Goal: Transaction & Acquisition: Book appointment/travel/reservation

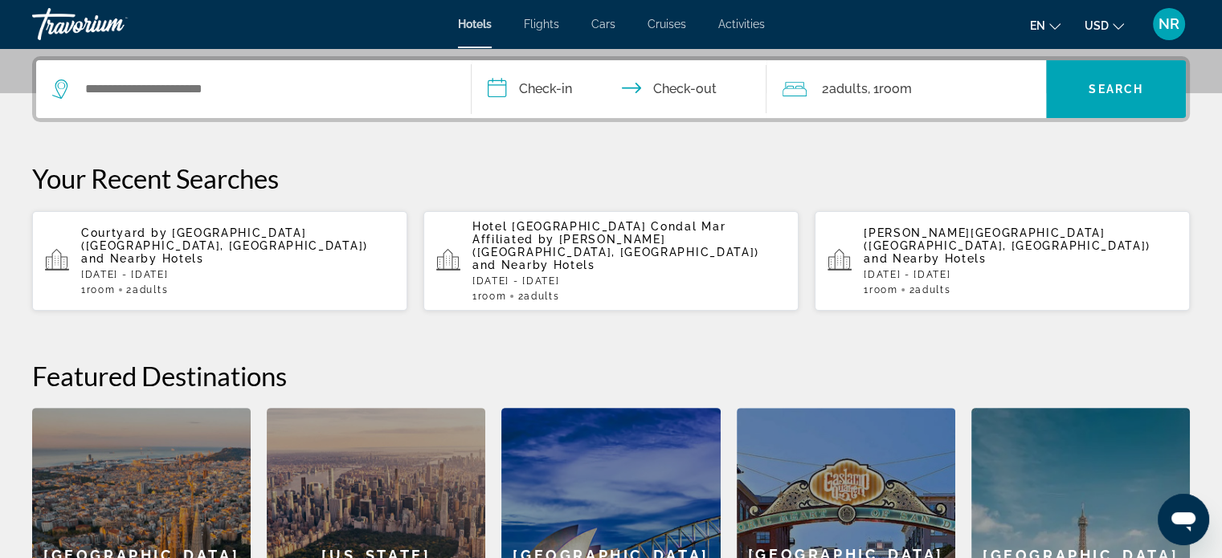
scroll to position [402, 0]
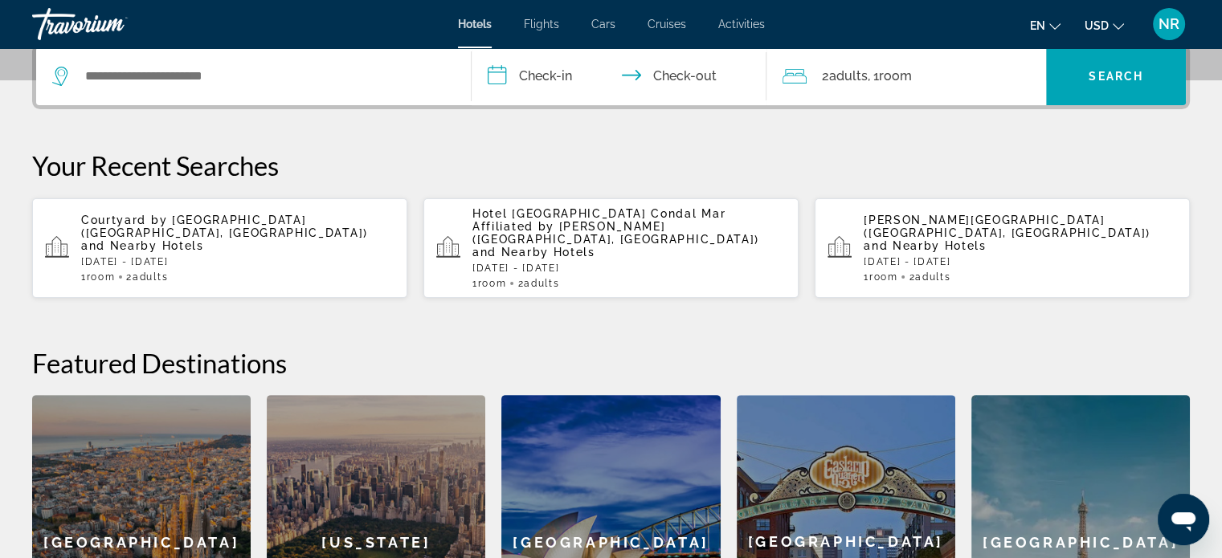
click at [231, 234] on div "Courtyard by Marriott Baku (Baku, AZ) and Nearby Hotels Tue, 23 Sep - Fri, 26 S…" at bounding box center [237, 248] width 313 height 69
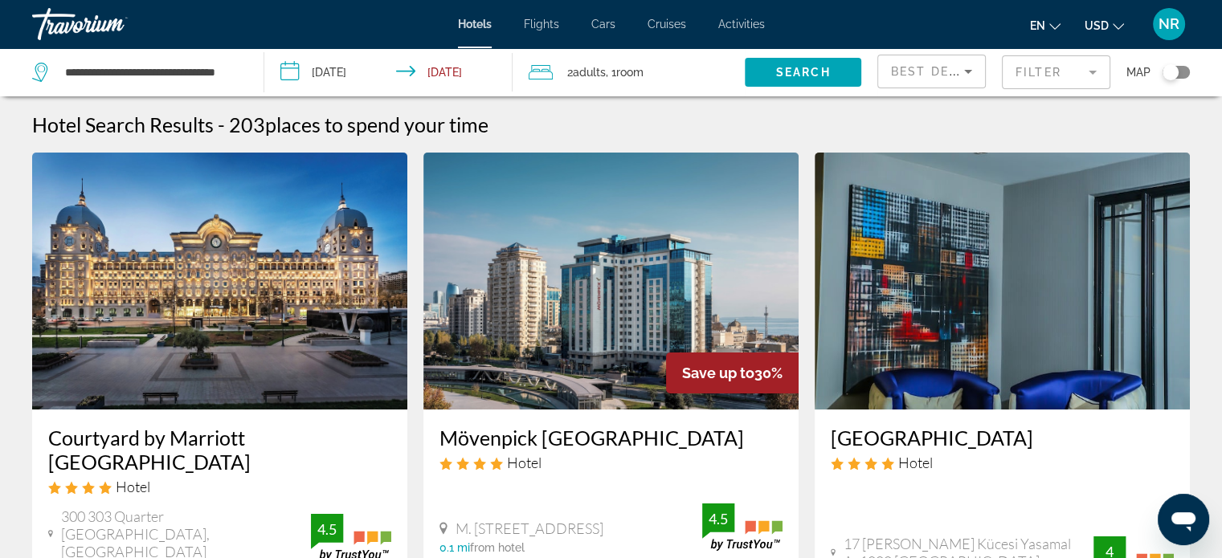
click at [1040, 67] on mat-form-field "Filter" at bounding box center [1056, 72] width 108 height 34
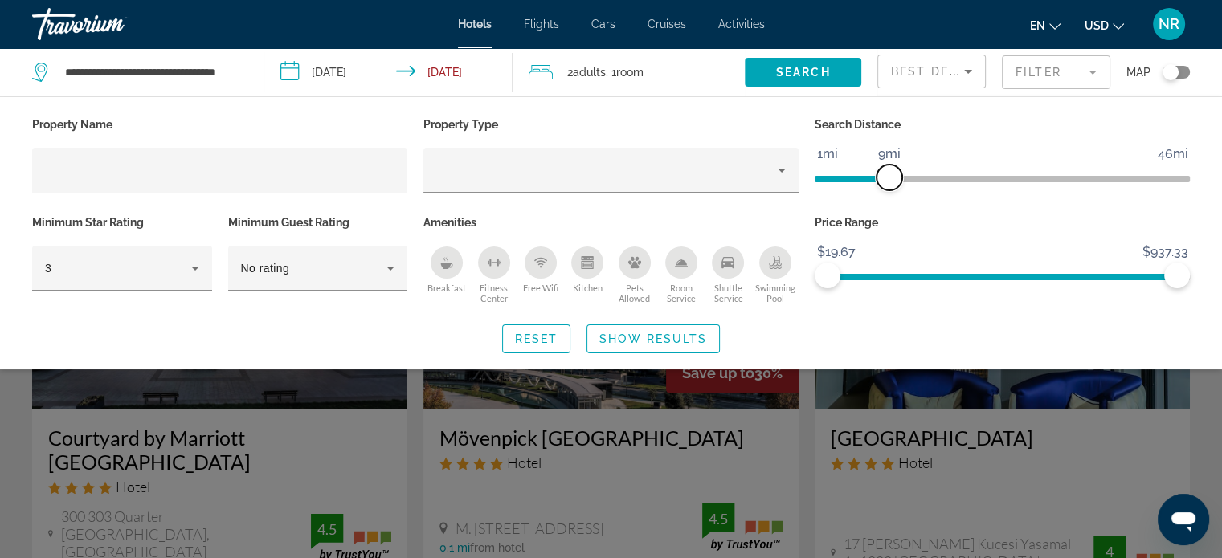
drag, startPoint x: 1051, startPoint y: 183, endPoint x: 889, endPoint y: 190, distance: 161.6
click at [889, 190] on div "Search Distance 1mi 46mi 9mi" at bounding box center [1001, 162] width 391 height 98
drag, startPoint x: 1170, startPoint y: 275, endPoint x: 925, endPoint y: 289, distance: 244.6
click at [925, 289] on div "Price Range $19.67 $937.33 $19.67 $277.33" at bounding box center [1001, 259] width 391 height 97
drag, startPoint x: 930, startPoint y: 285, endPoint x: 957, endPoint y: 289, distance: 26.8
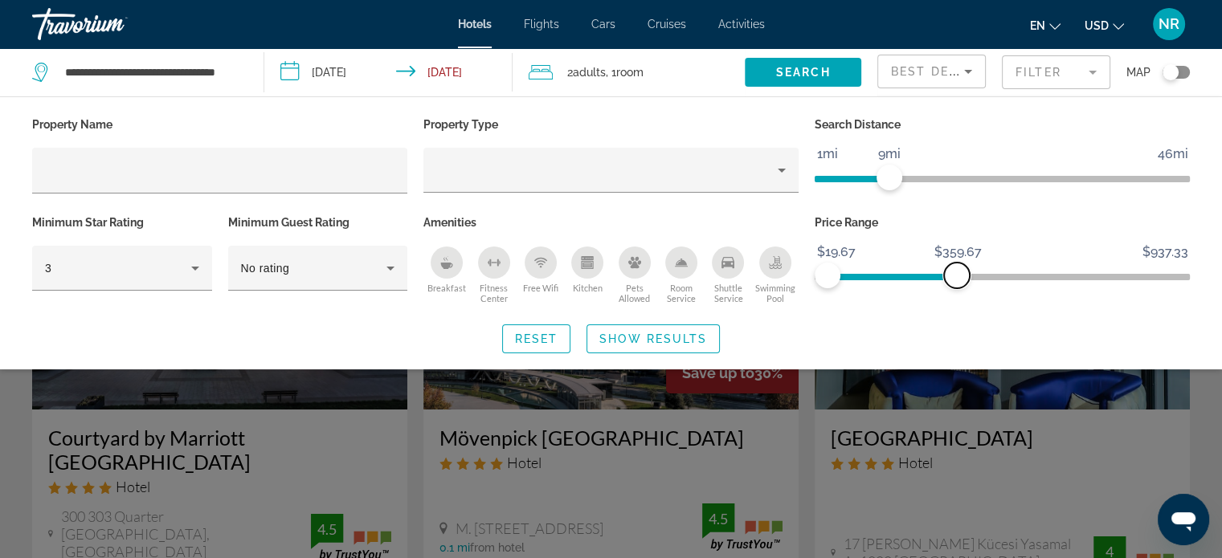
click at [957, 289] on div "Price Range $19.67 $937.33 $19.67 $359.67" at bounding box center [1001, 259] width 391 height 97
click at [635, 334] on span "Show Results" at bounding box center [653, 339] width 108 height 13
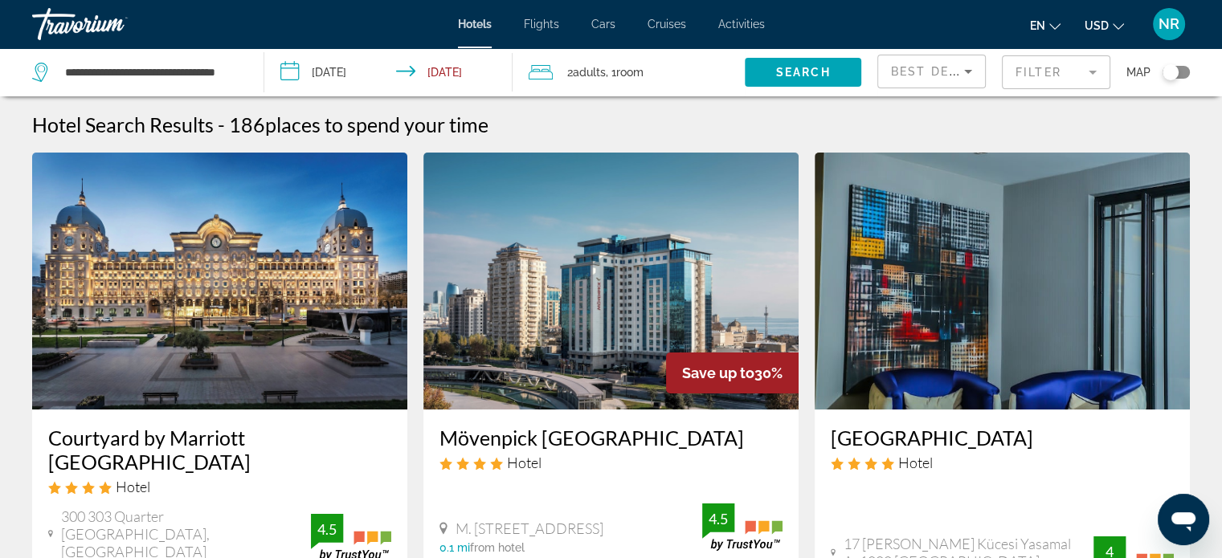
click at [948, 60] on div "Best Deals" at bounding box center [931, 77] width 81 height 45
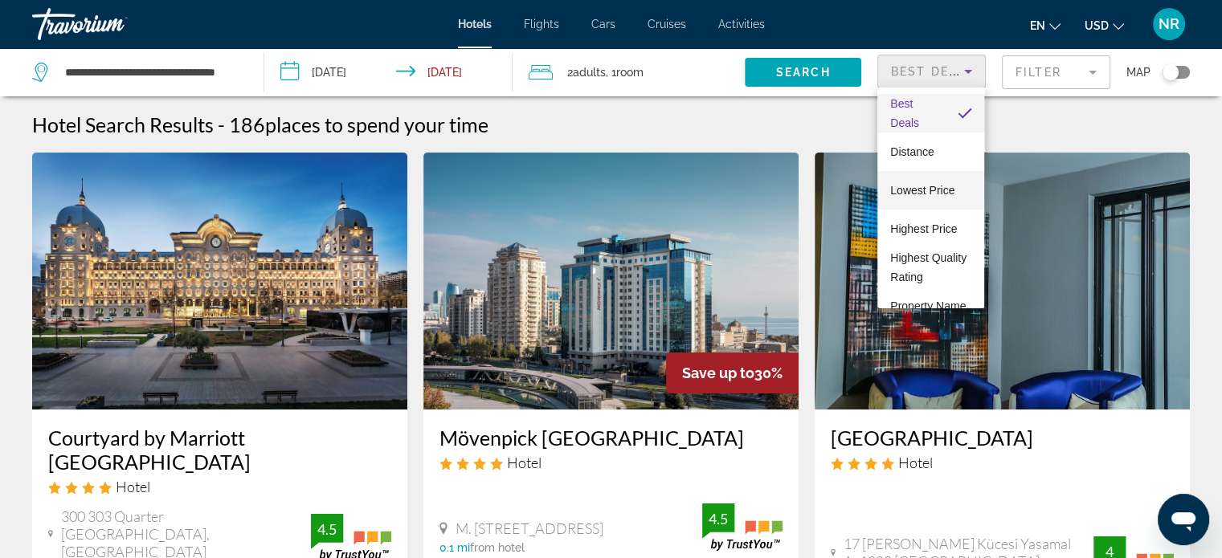
click at [945, 188] on span "Lowest Price" at bounding box center [922, 190] width 64 height 13
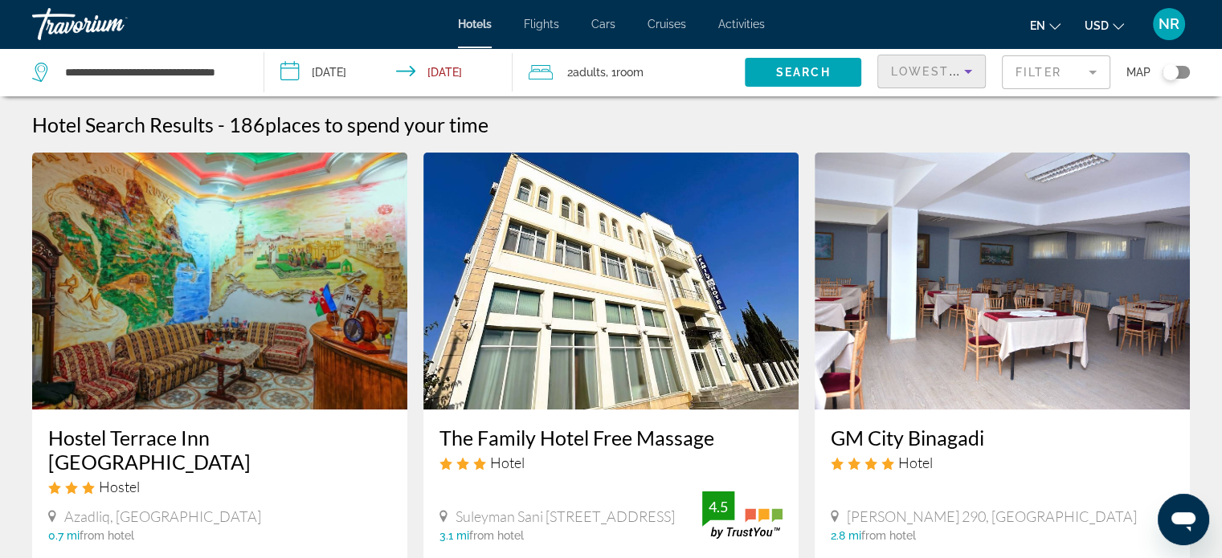
click at [1060, 68] on mat-form-field "Filter" at bounding box center [1056, 72] width 108 height 34
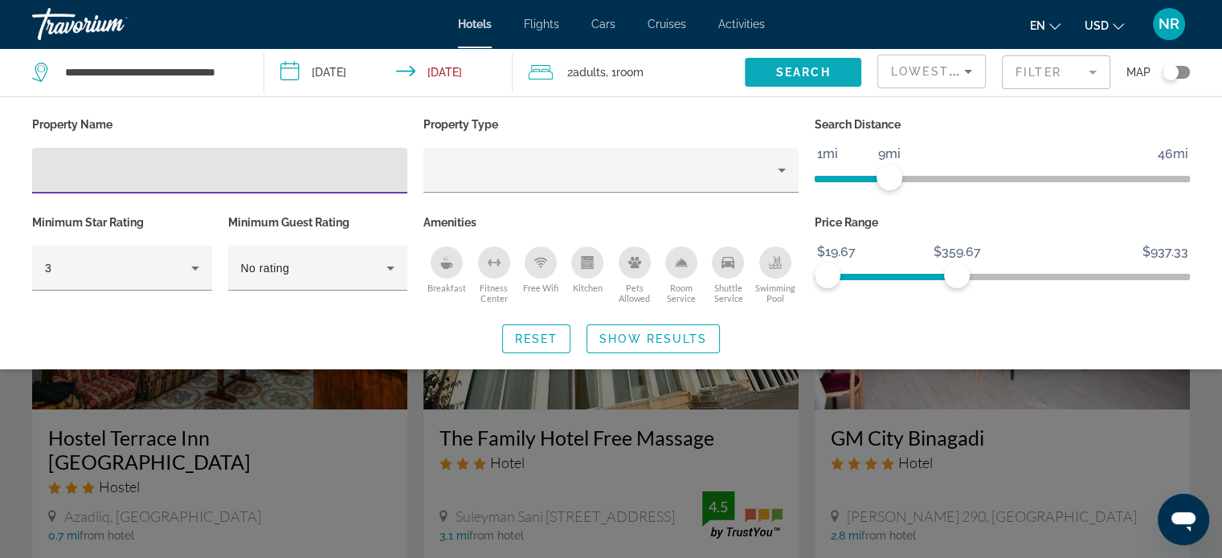
click at [798, 71] on span "Search" at bounding box center [803, 72] width 55 height 13
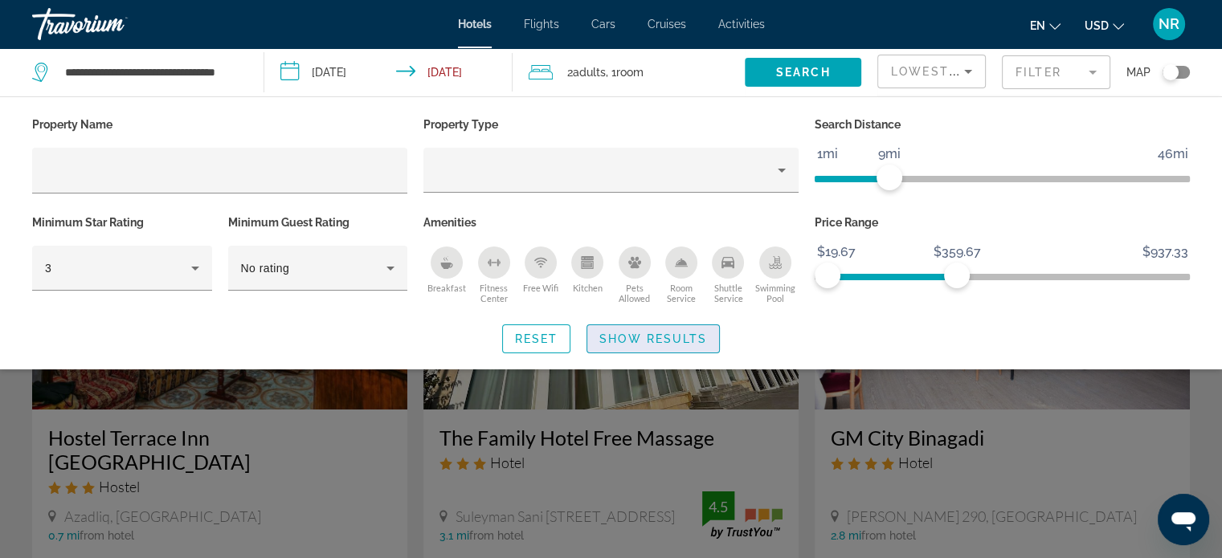
click at [646, 333] on span "Show Results" at bounding box center [653, 339] width 108 height 13
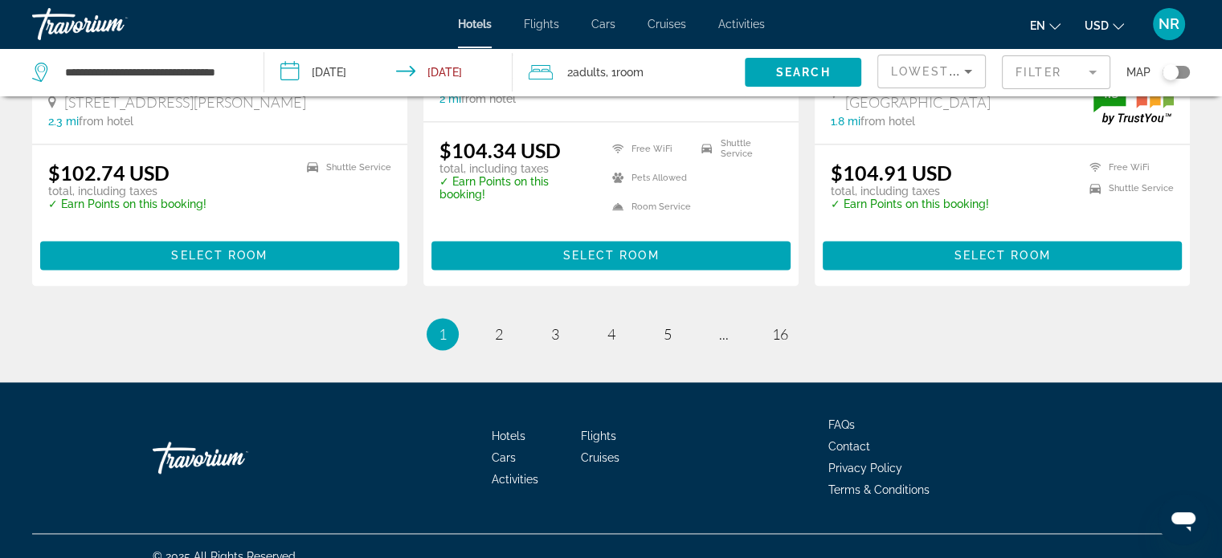
scroll to position [2194, 0]
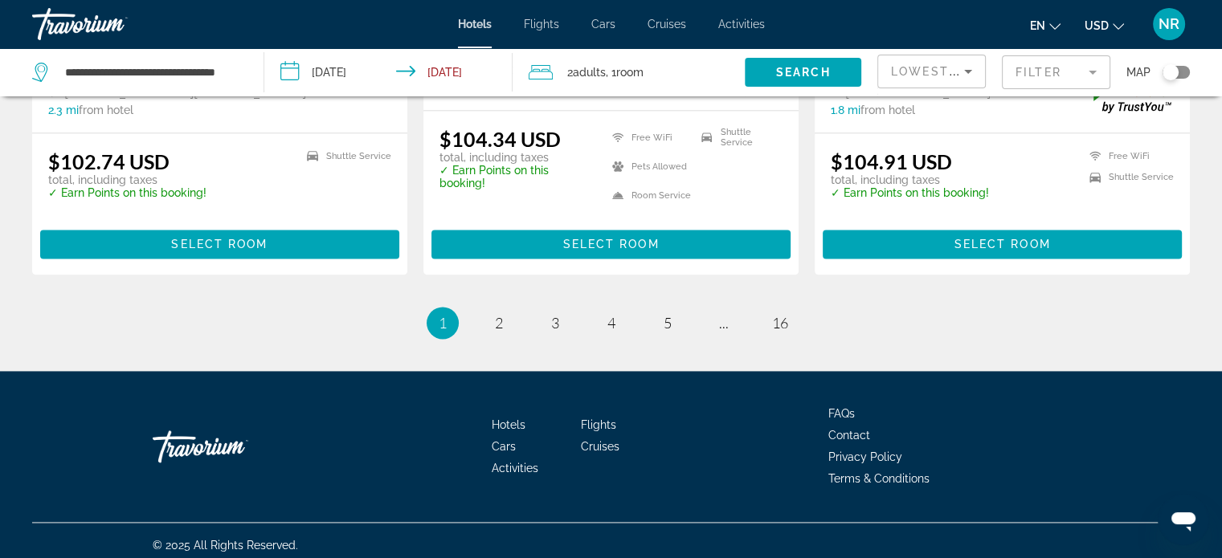
click at [1056, 76] on mat-form-field "Filter" at bounding box center [1056, 72] width 108 height 34
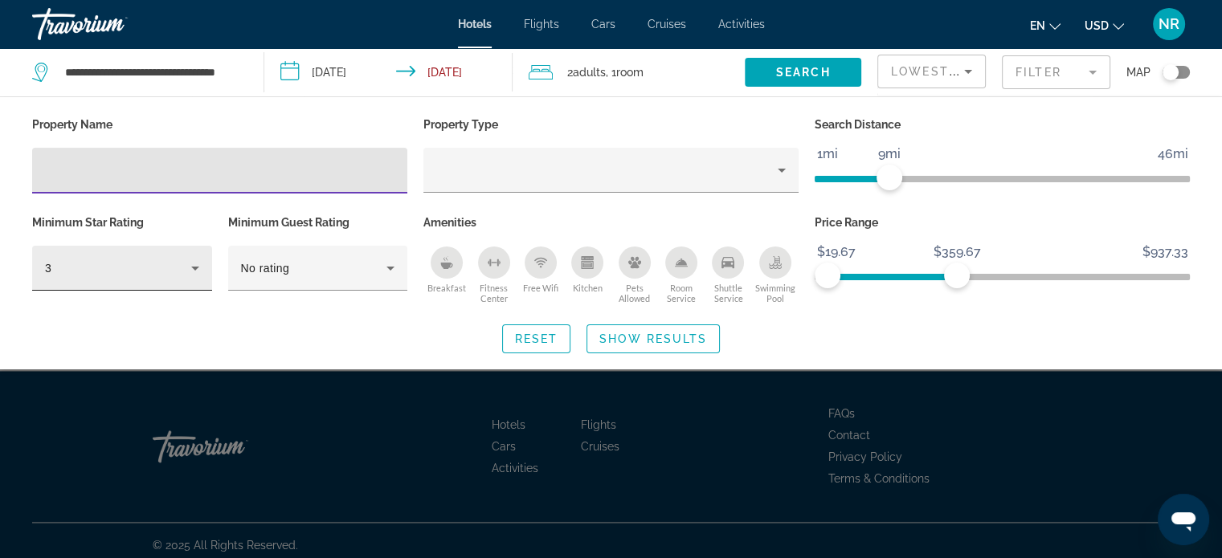
click at [193, 267] on icon "Hotel Filters" at bounding box center [195, 269] width 8 height 4
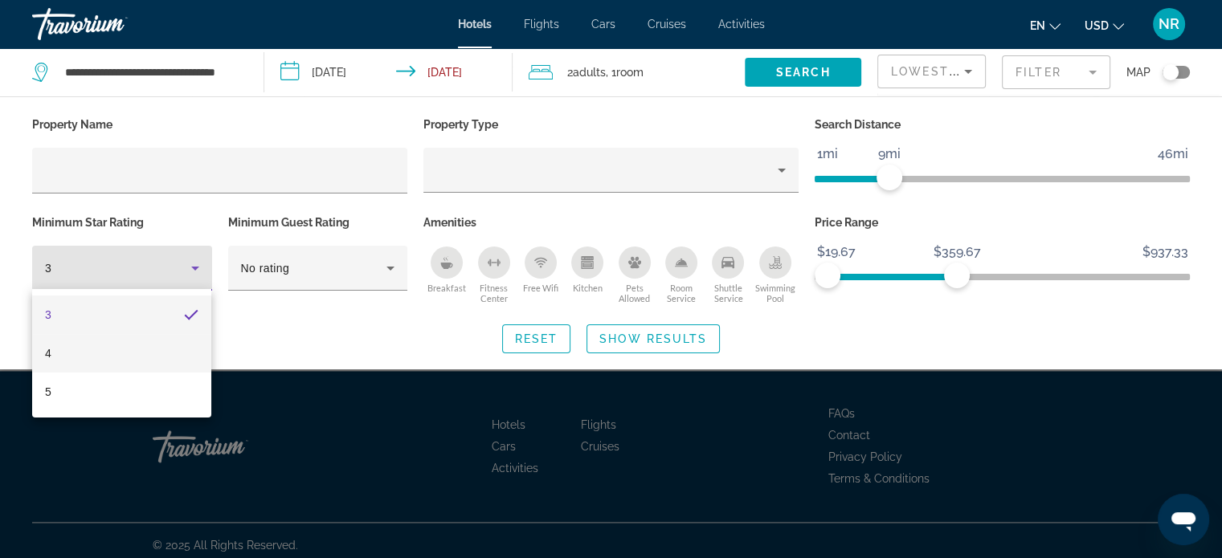
click at [55, 343] on mat-option "4" at bounding box center [121, 353] width 179 height 39
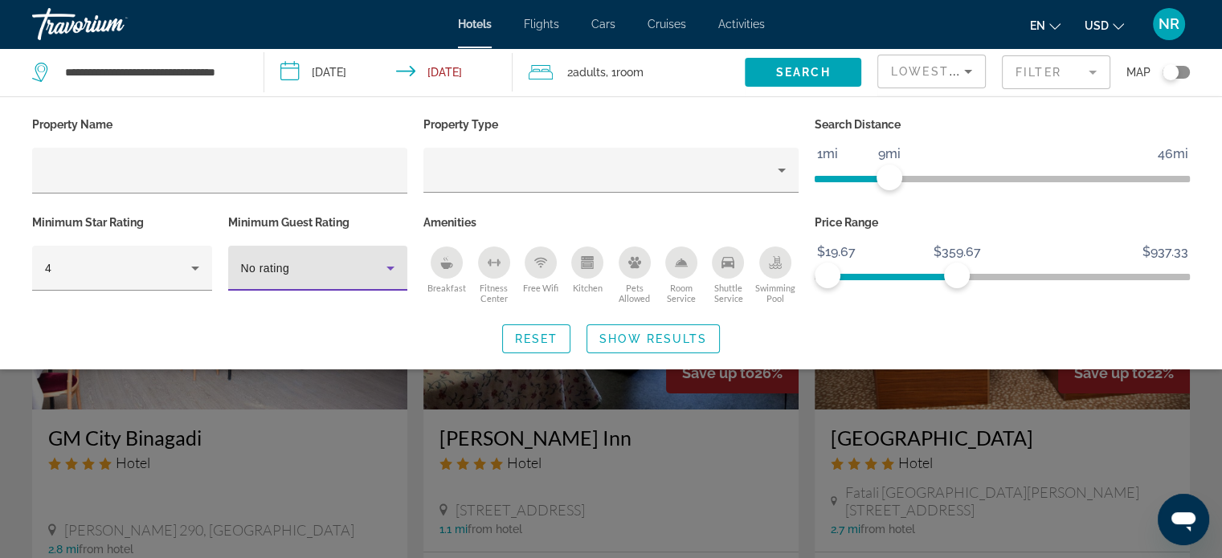
click at [349, 274] on div "No rating" at bounding box center [314, 268] width 146 height 19
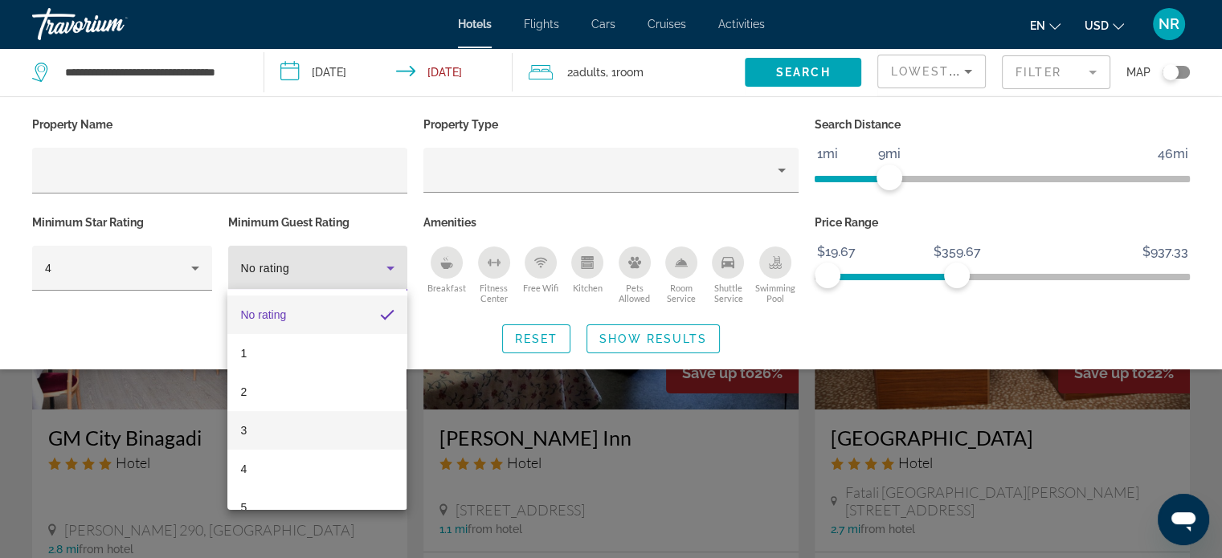
scroll to position [22, 0]
click at [680, 331] on div at bounding box center [611, 279] width 1222 height 558
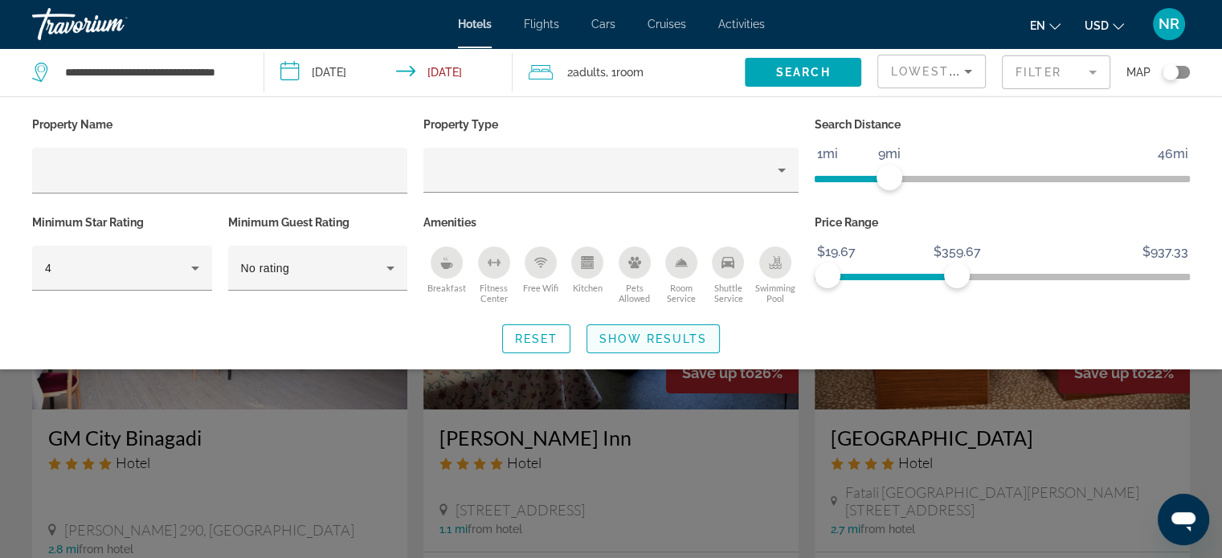
click at [678, 333] on span "Show Results" at bounding box center [653, 339] width 108 height 13
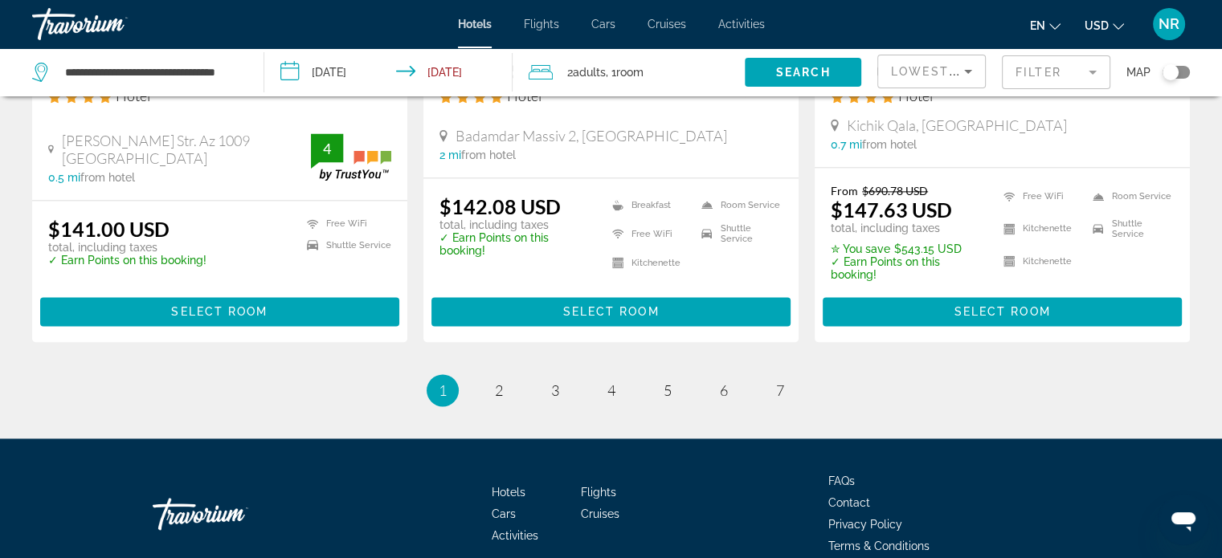
scroll to position [2211, 0]
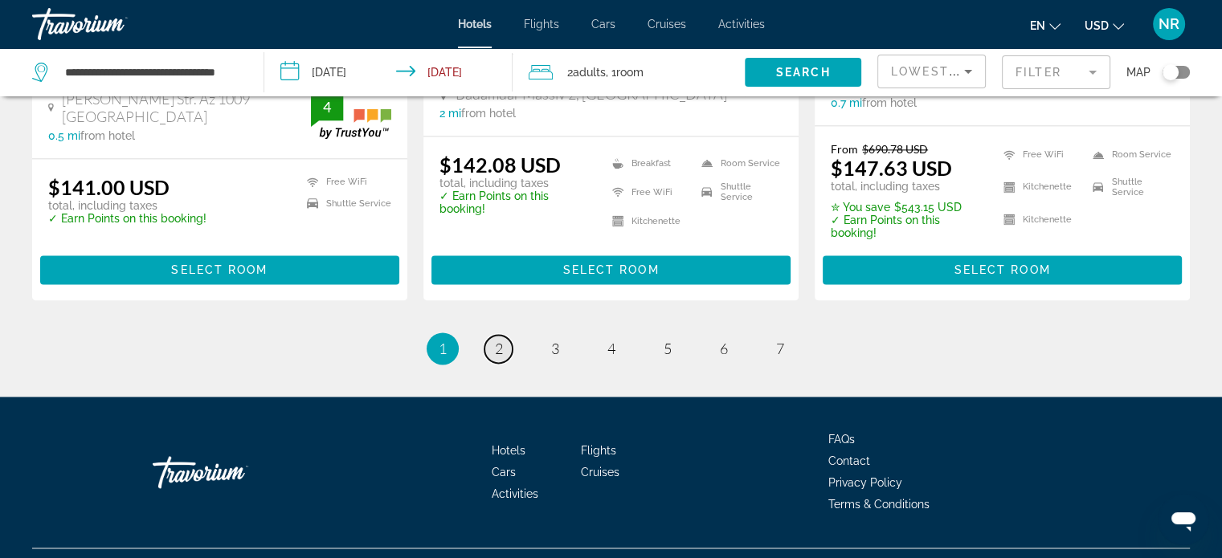
click at [495, 335] on link "page 2" at bounding box center [498, 349] width 28 height 28
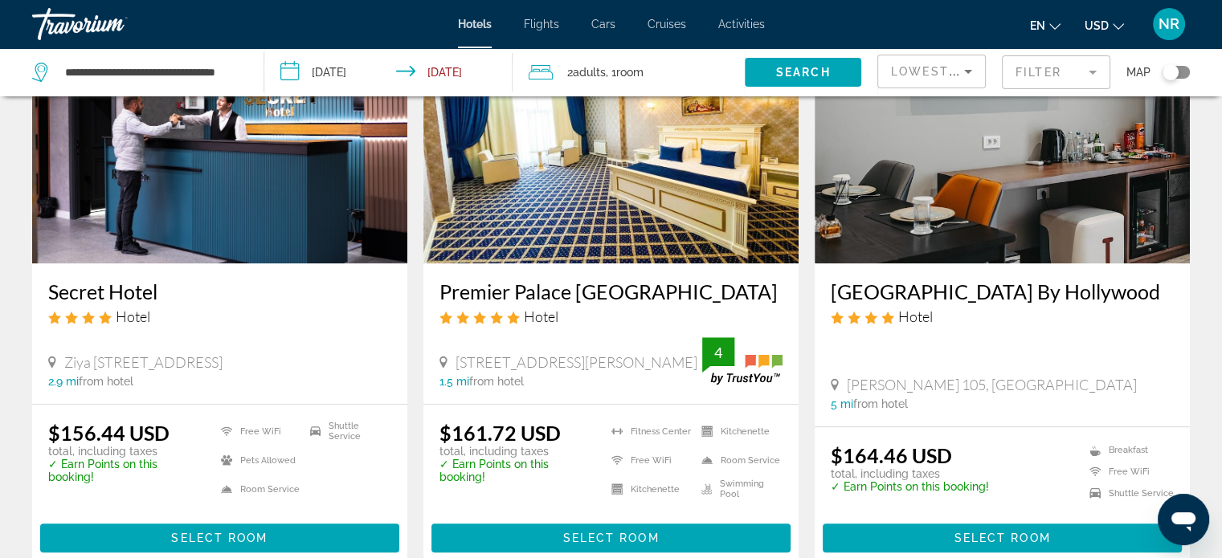
scroll to position [1366, 0]
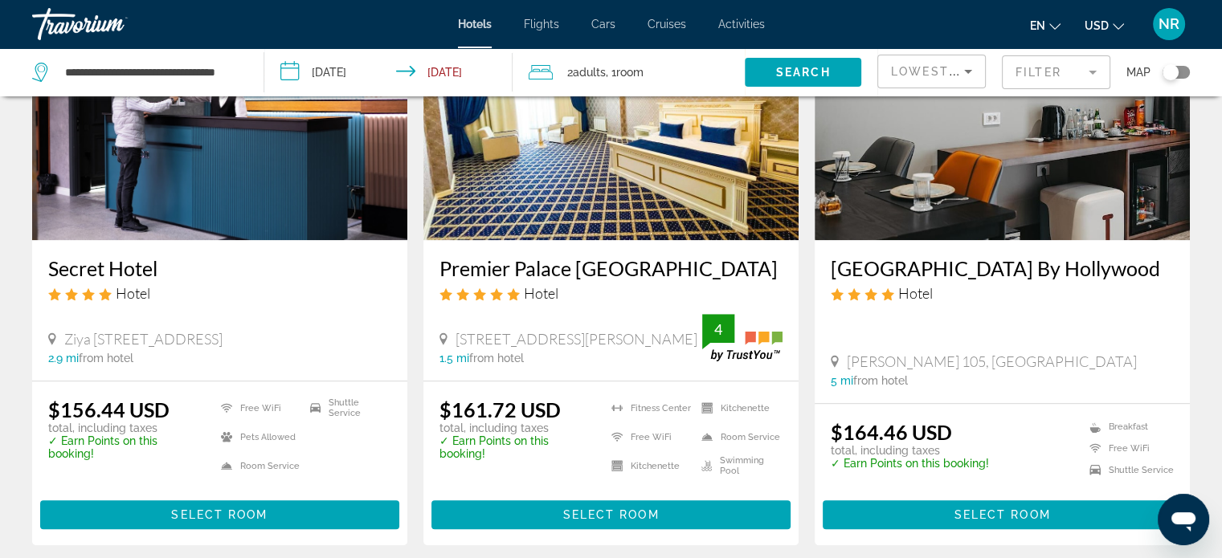
click at [617, 186] on img "Main content" at bounding box center [610, 111] width 375 height 257
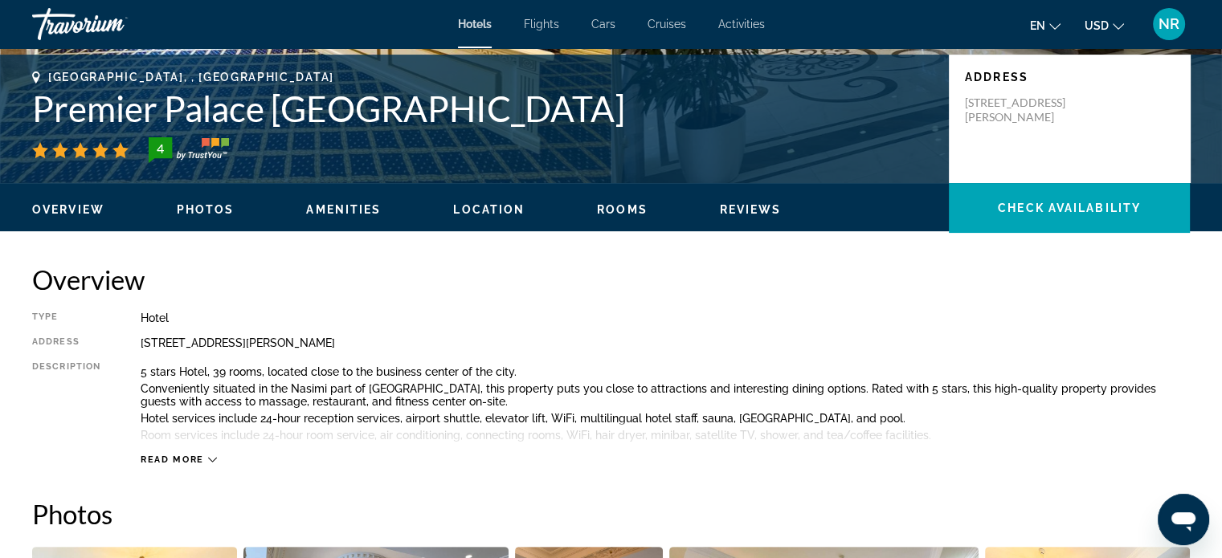
scroll to position [267, 0]
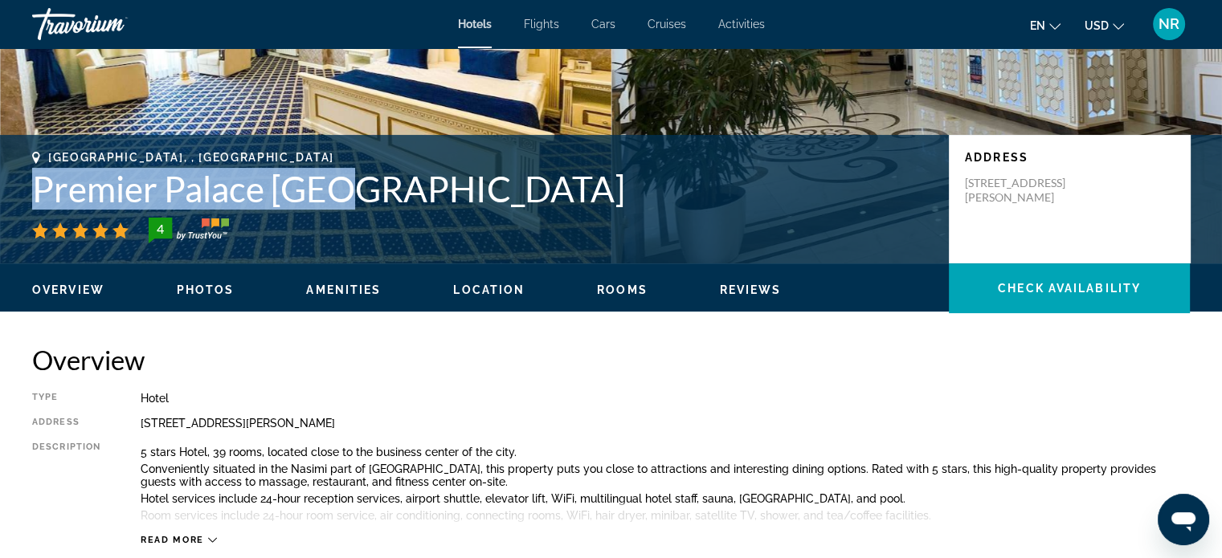
drag, startPoint x: 274, startPoint y: 186, endPoint x: 25, endPoint y: 183, distance: 249.0
click at [25, 183] on div "Baku, , Azerbaijan Premier Palace Baku 4 Address 7 Hasan Aliyev Street, Baku AZ…" at bounding box center [611, 199] width 1222 height 96
copy h1 "Premier Palace [GEOGRAPHIC_DATA]"
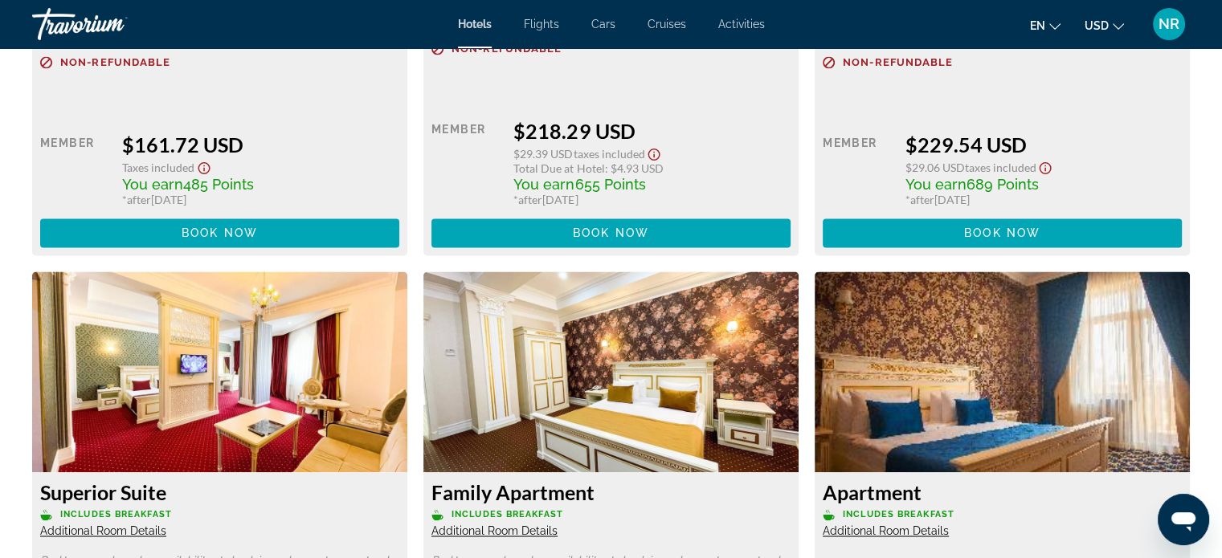
scroll to position [2676, 0]
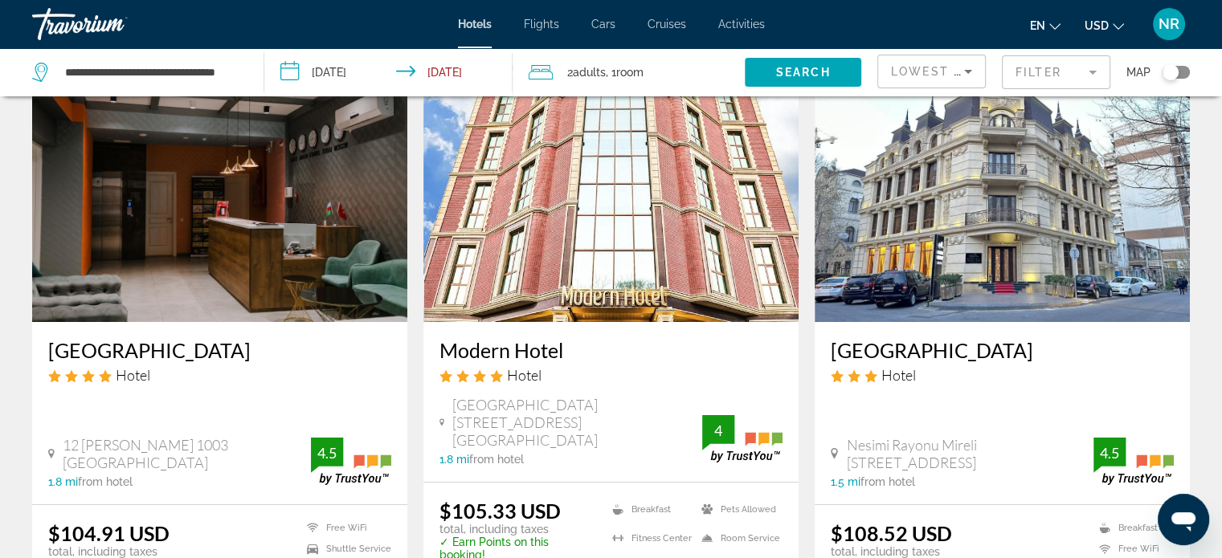
scroll to position [80, 0]
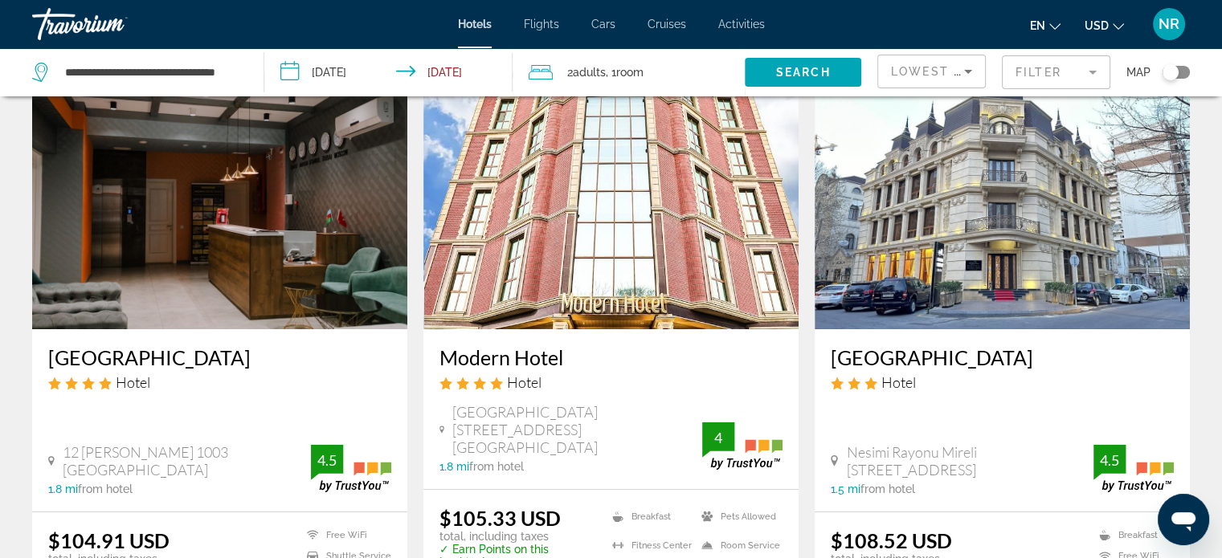
click at [540, 353] on h3 "Modern Hotel" at bounding box center [610, 357] width 343 height 24
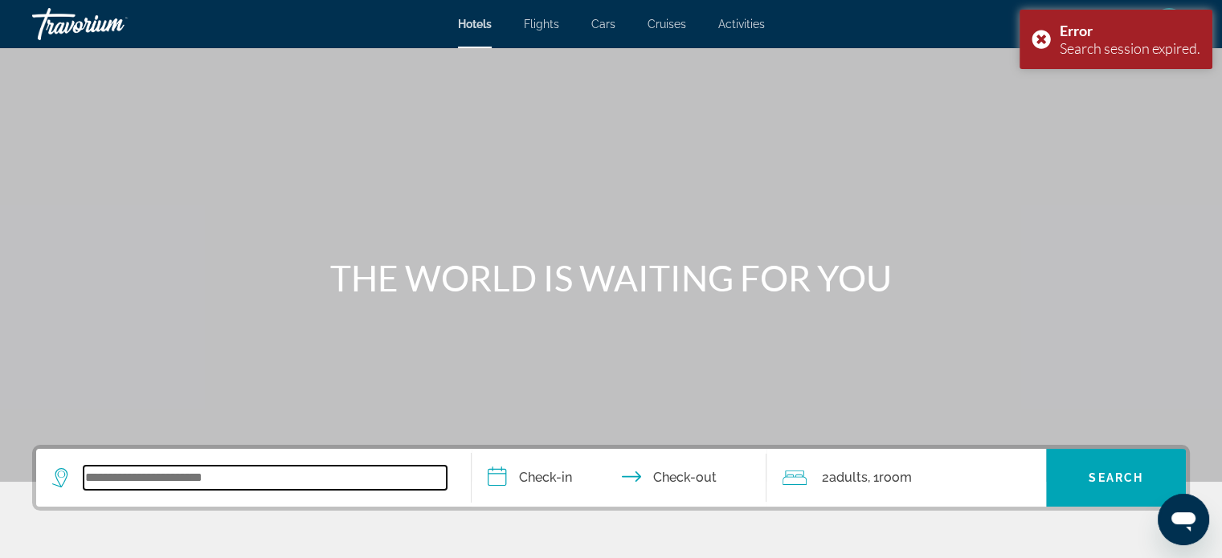
click at [292, 480] on input "Search widget" at bounding box center [265, 478] width 363 height 24
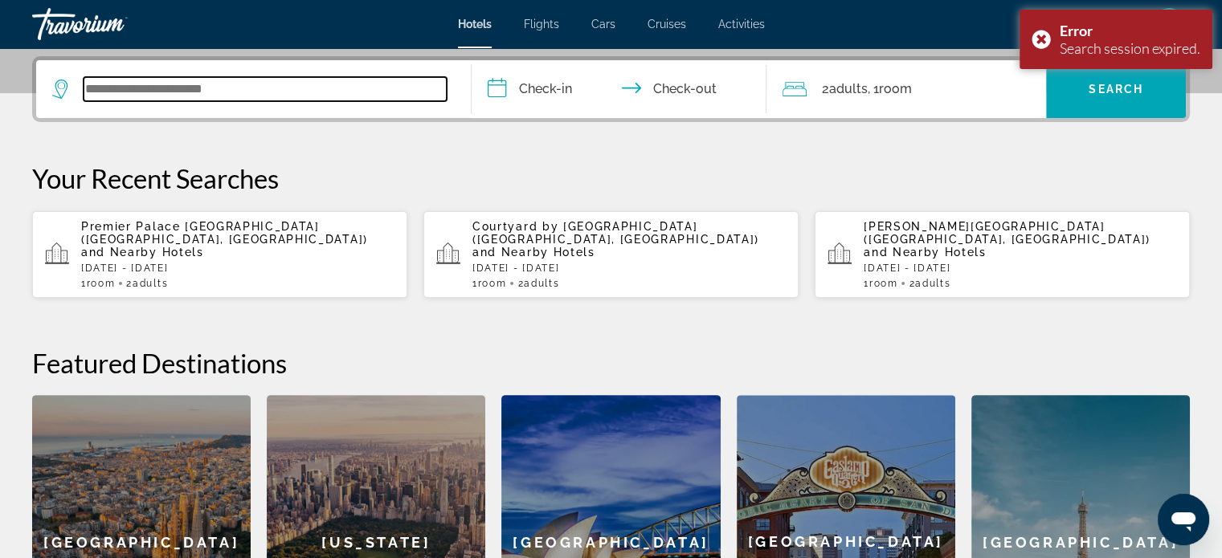
scroll to position [392, 0]
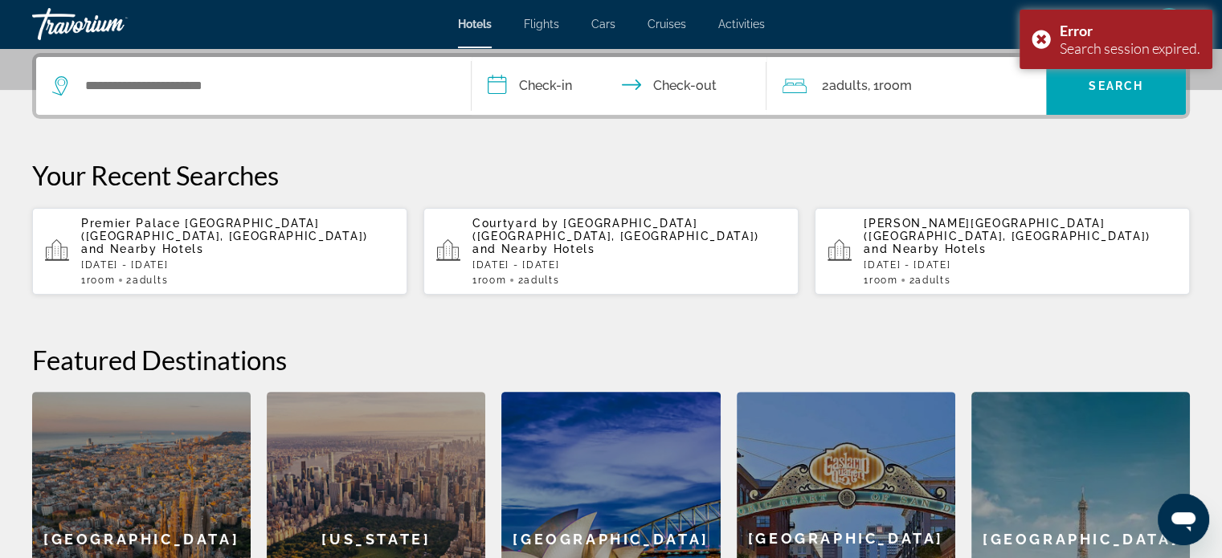
click at [245, 243] on div "[GEOGRAPHIC_DATA] ([GEOGRAPHIC_DATA], [GEOGRAPHIC_DATA]) and Nearby Hotels [GEO…" at bounding box center [237, 251] width 313 height 69
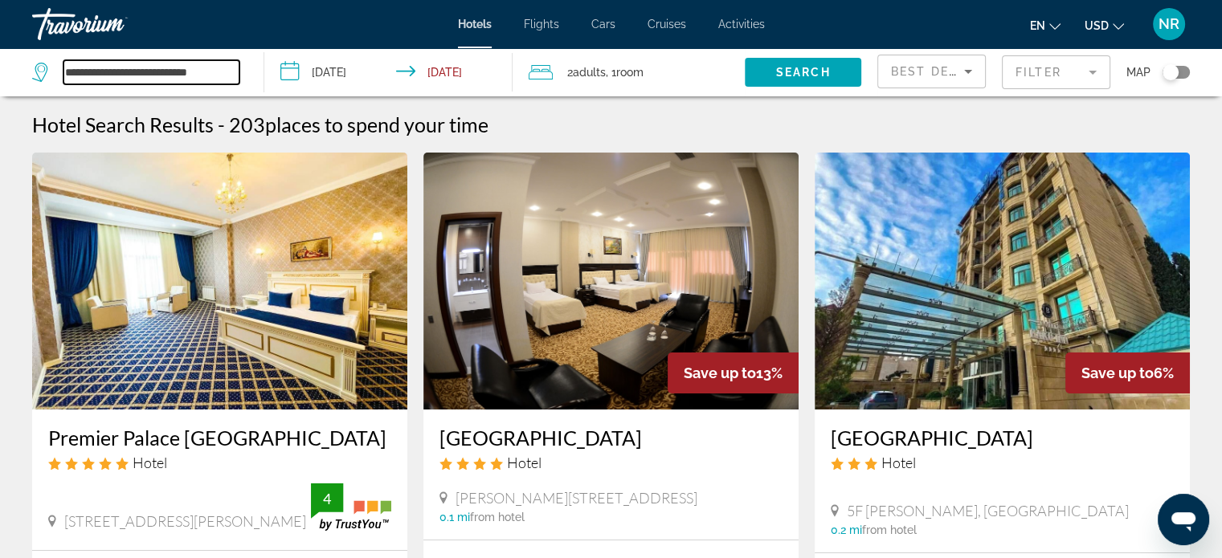
click at [222, 80] on input "**********" at bounding box center [151, 72] width 176 height 24
drag, startPoint x: 231, startPoint y: 70, endPoint x: 66, endPoint y: 73, distance: 164.7
click at [66, 73] on input "**********" at bounding box center [151, 72] width 176 height 24
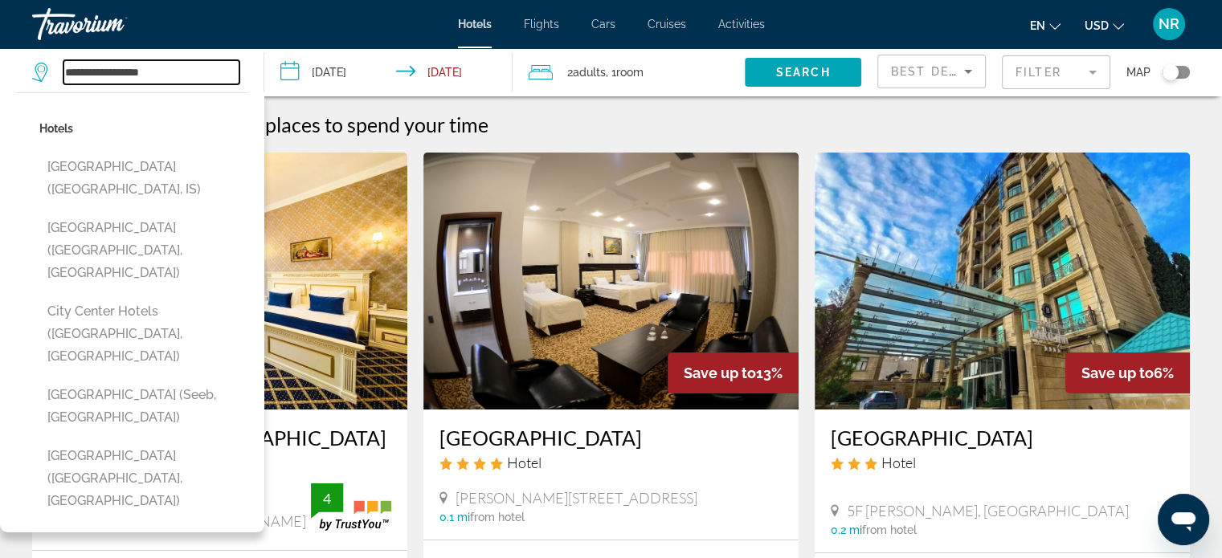
type input "**********"
click at [7, 15] on div "Hotels Flights Cars Cruises Activities Hotels Flights Cars Cruises Activities e…" at bounding box center [611, 24] width 1222 height 42
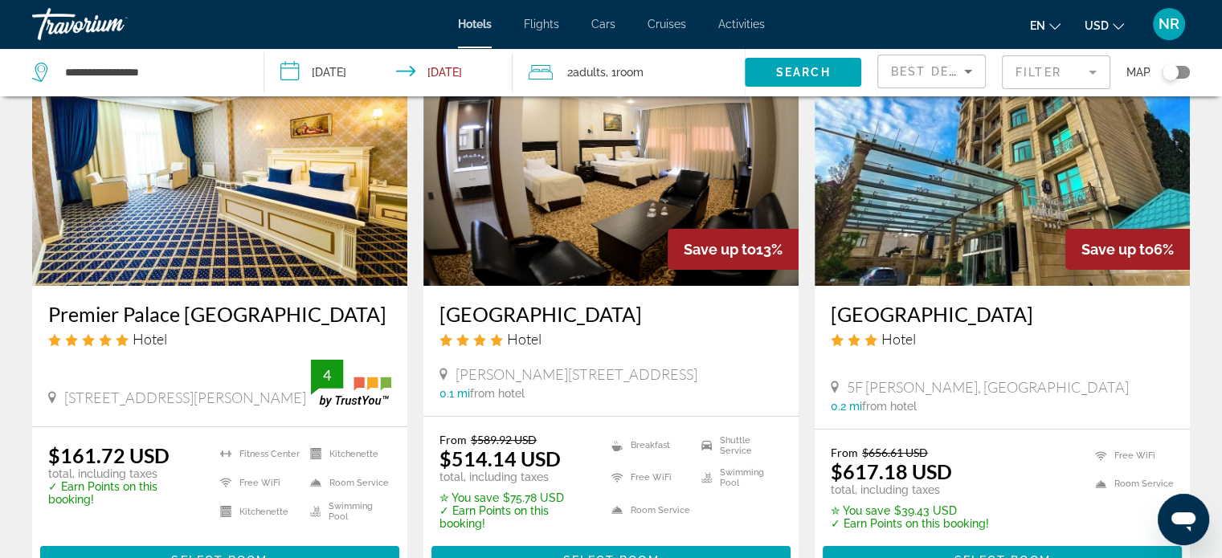
scroll to position [161, 0]
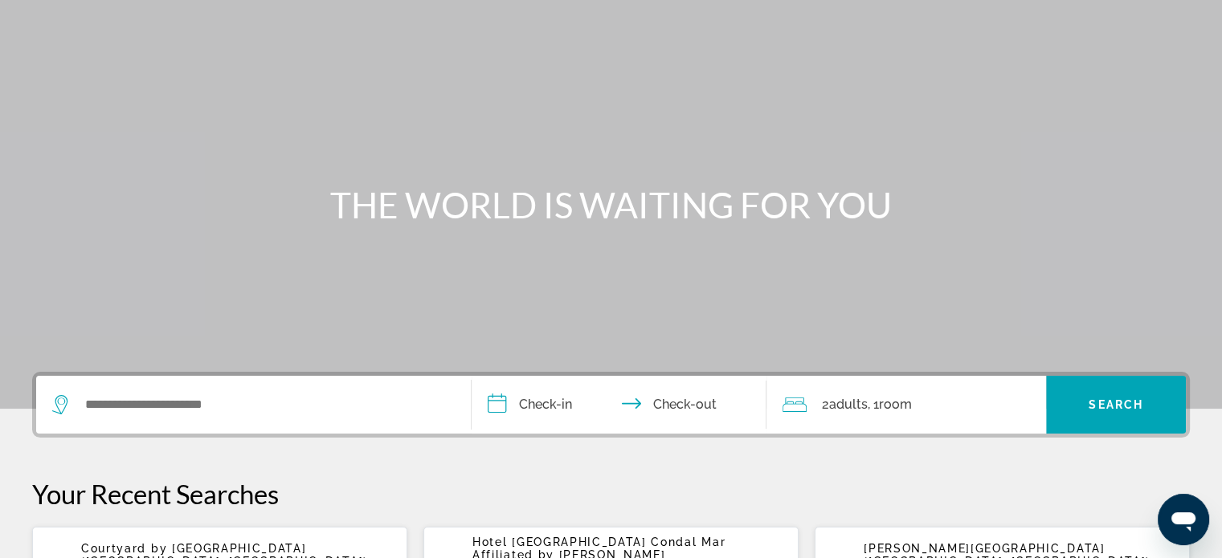
scroll to position [241, 0]
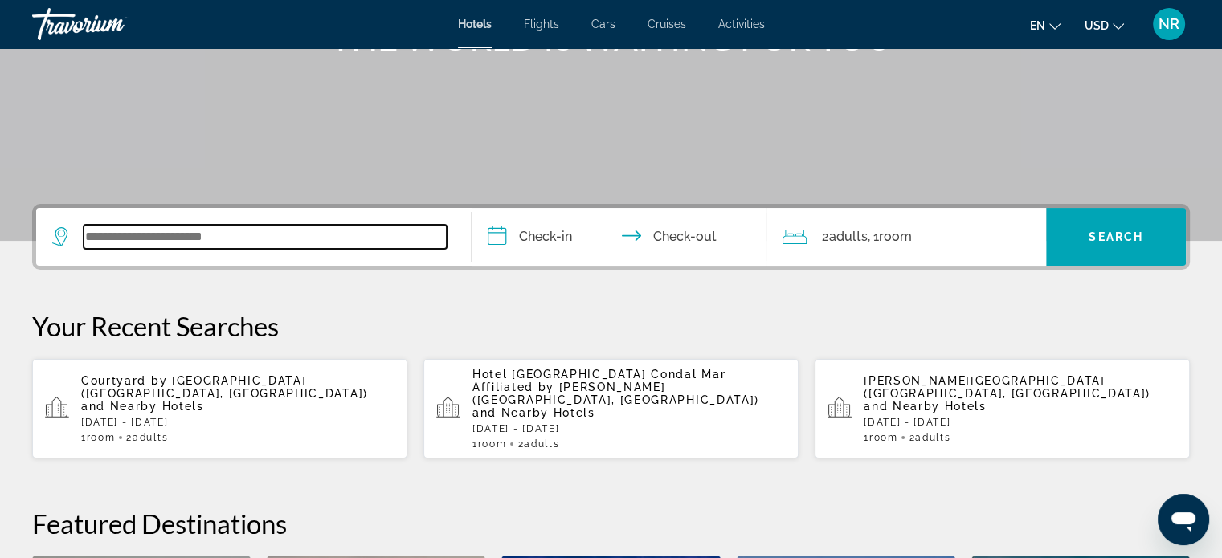
click at [286, 237] on input "Search widget" at bounding box center [265, 237] width 363 height 24
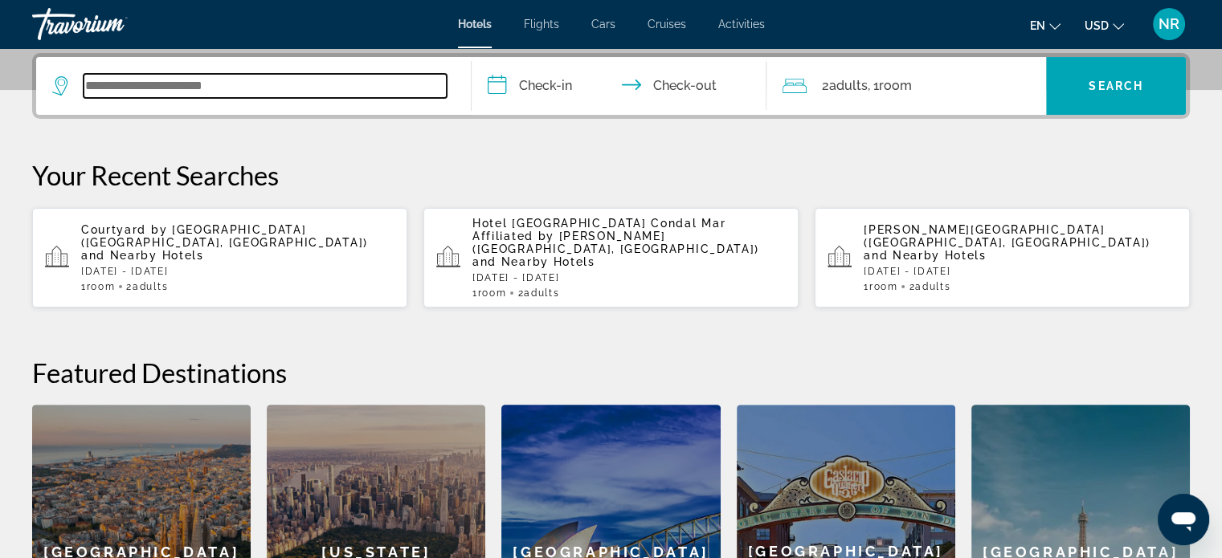
scroll to position [392, 0]
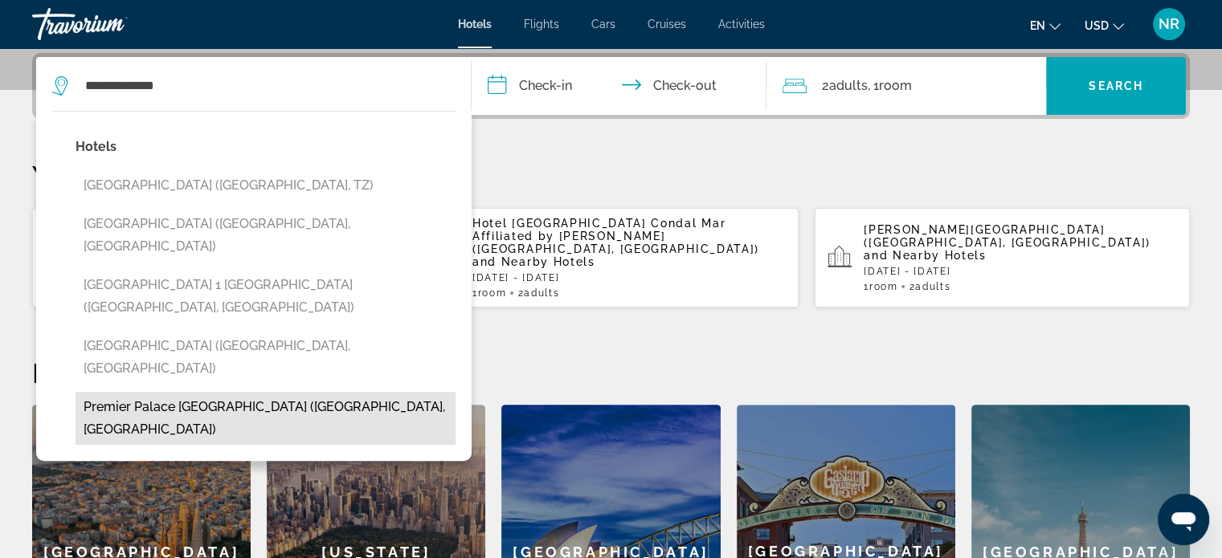
click at [235, 392] on button "Premier Palace [GEOGRAPHIC_DATA] ([GEOGRAPHIC_DATA], [GEOGRAPHIC_DATA])" at bounding box center [266, 418] width 380 height 53
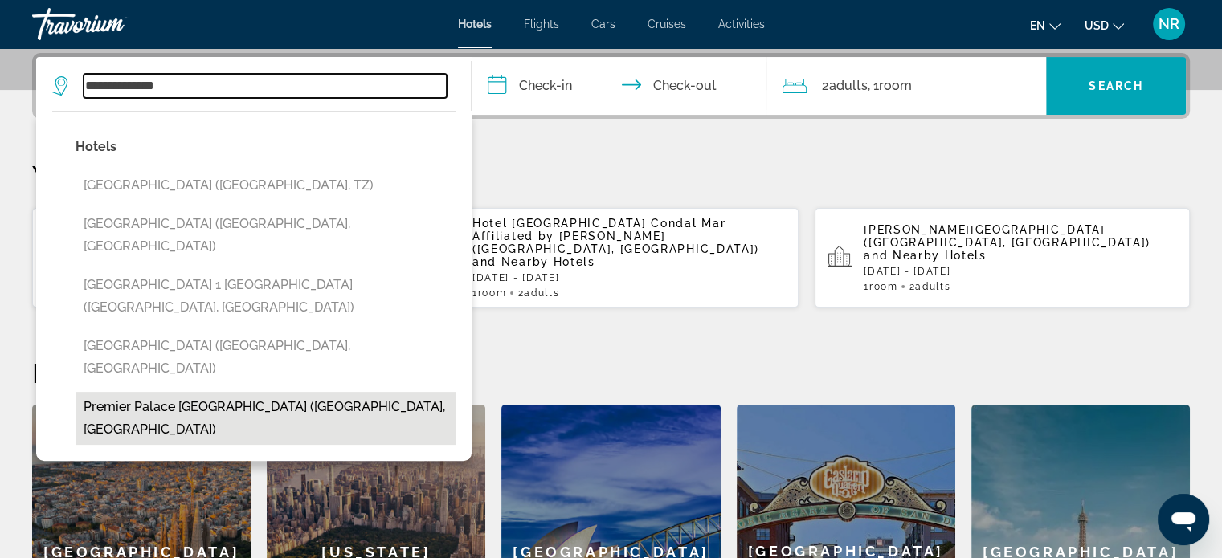
type input "**********"
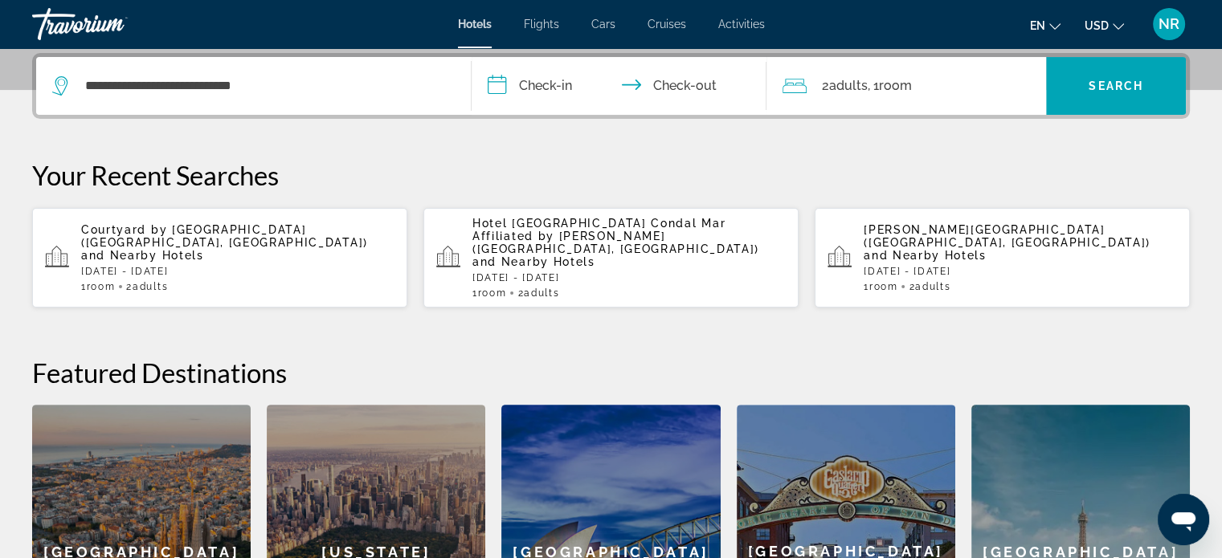
click at [559, 83] on input "**********" at bounding box center [623, 88] width 302 height 63
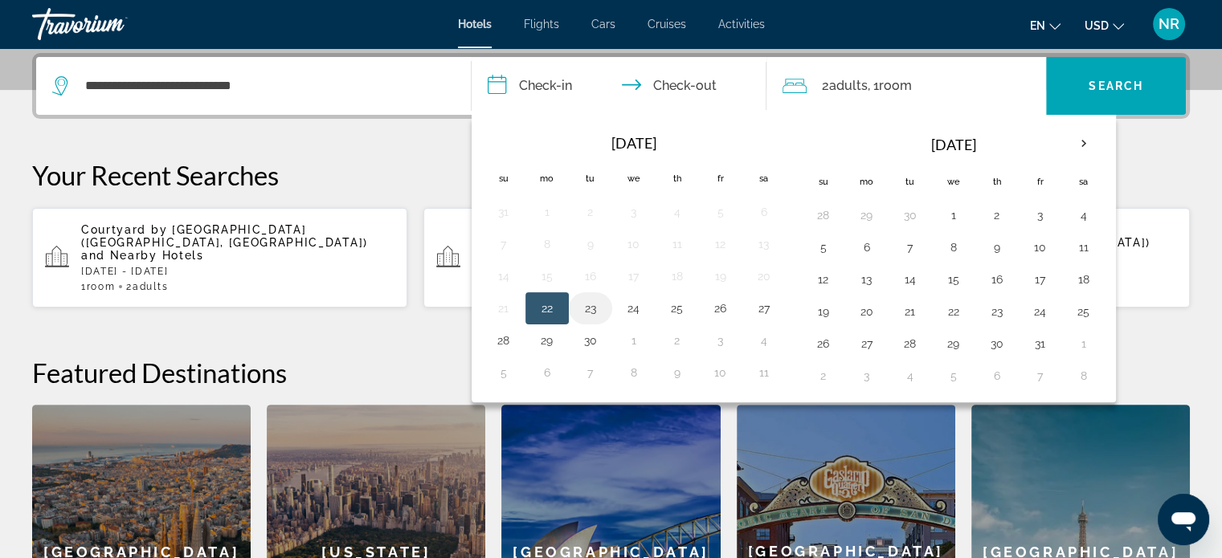
click at [595, 300] on button "23" at bounding box center [591, 308] width 26 height 22
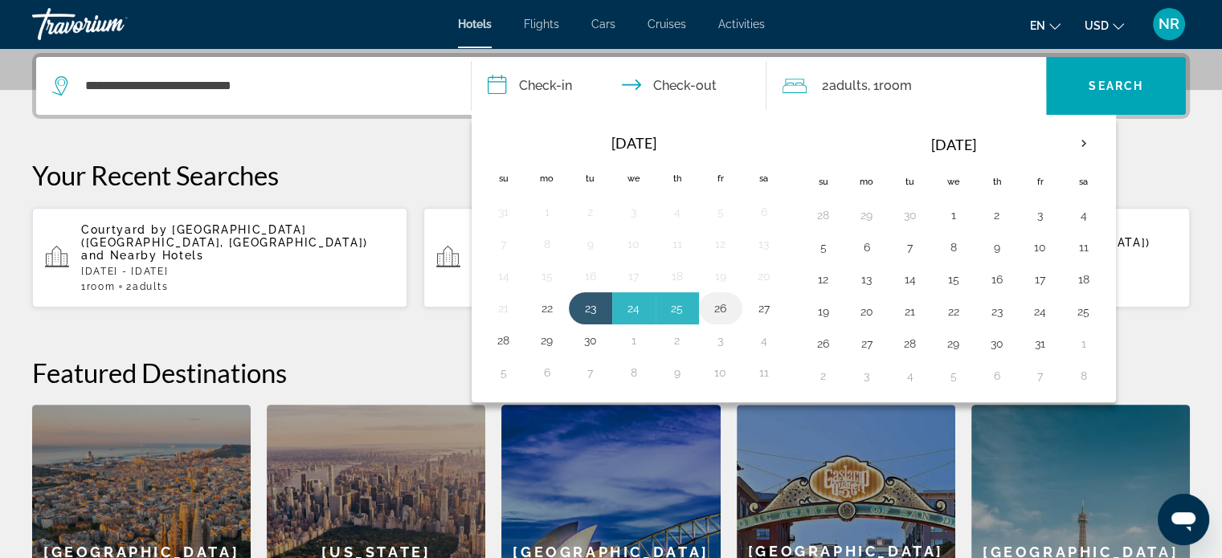
click at [718, 307] on button "26" at bounding box center [721, 308] width 26 height 22
type input "**********"
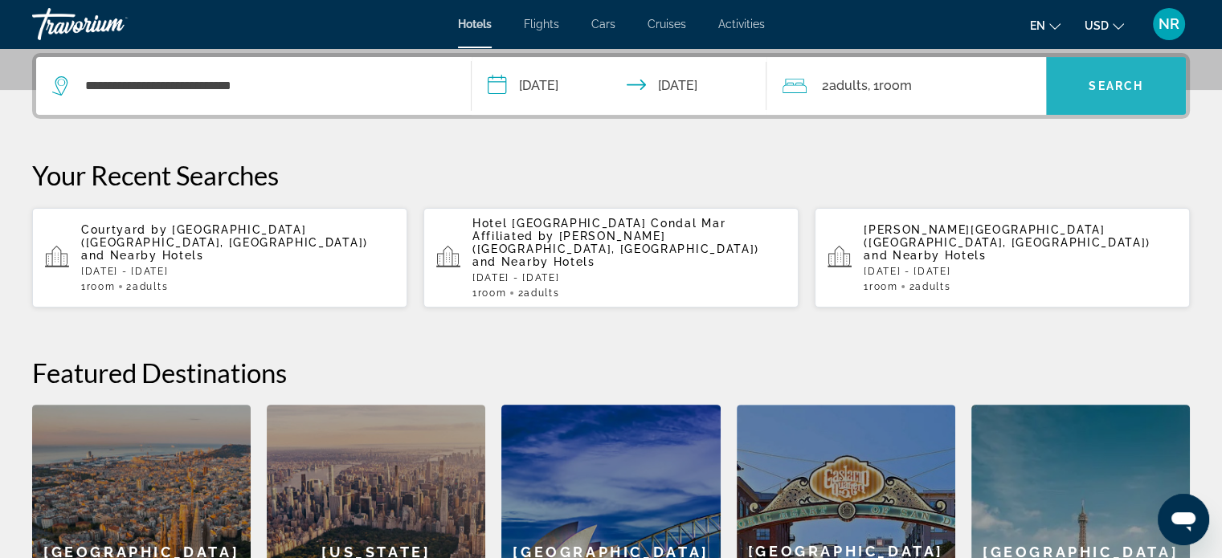
click at [1093, 80] on span "Search" at bounding box center [1115, 86] width 55 height 13
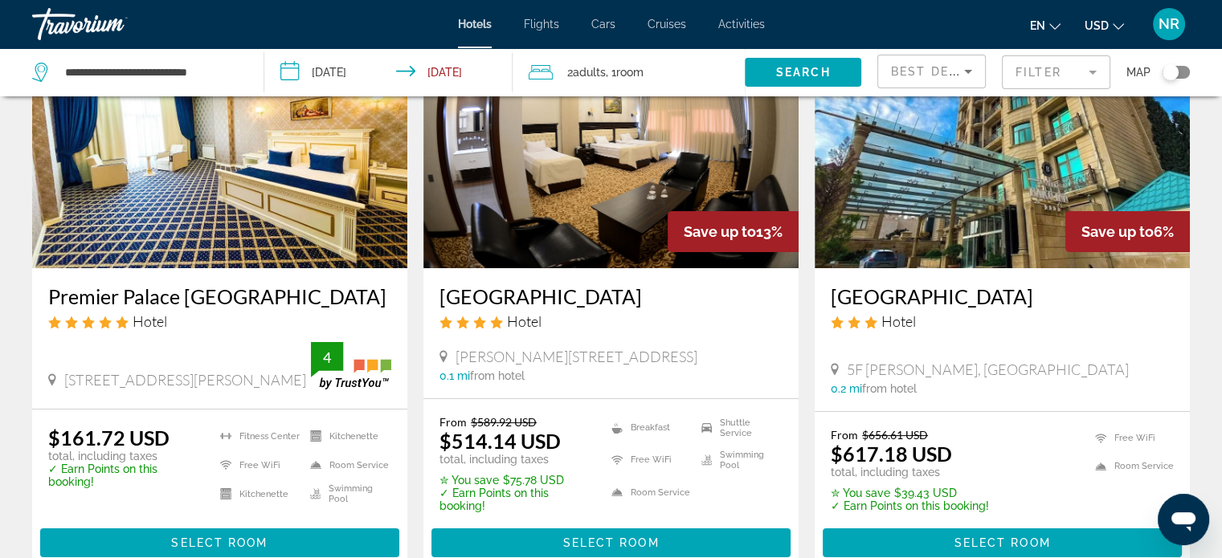
scroll to position [241, 0]
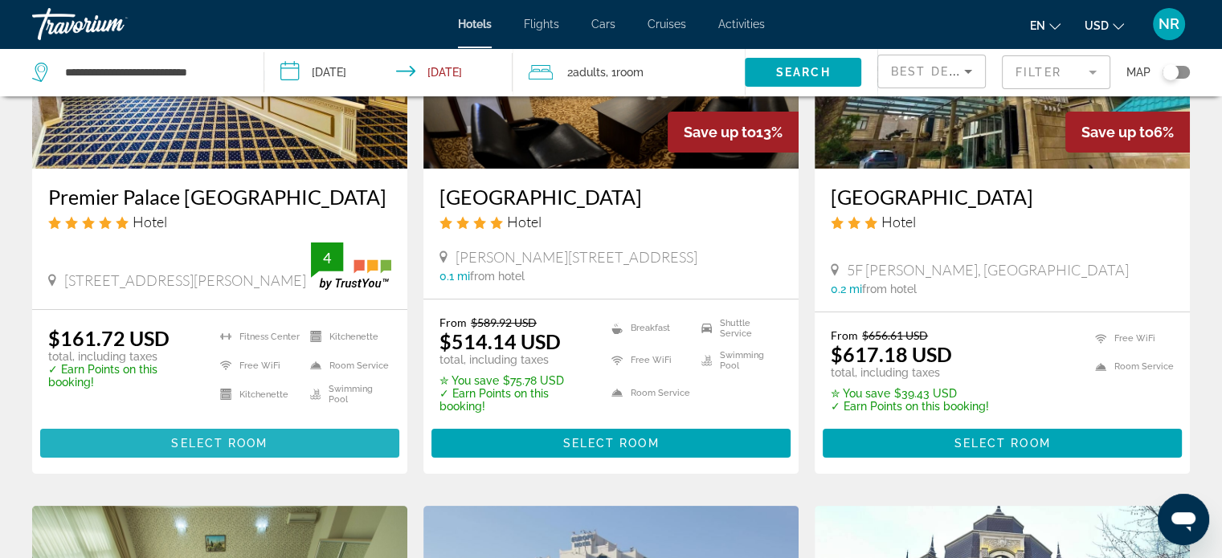
click at [247, 443] on span "Select Room" at bounding box center [219, 443] width 96 height 13
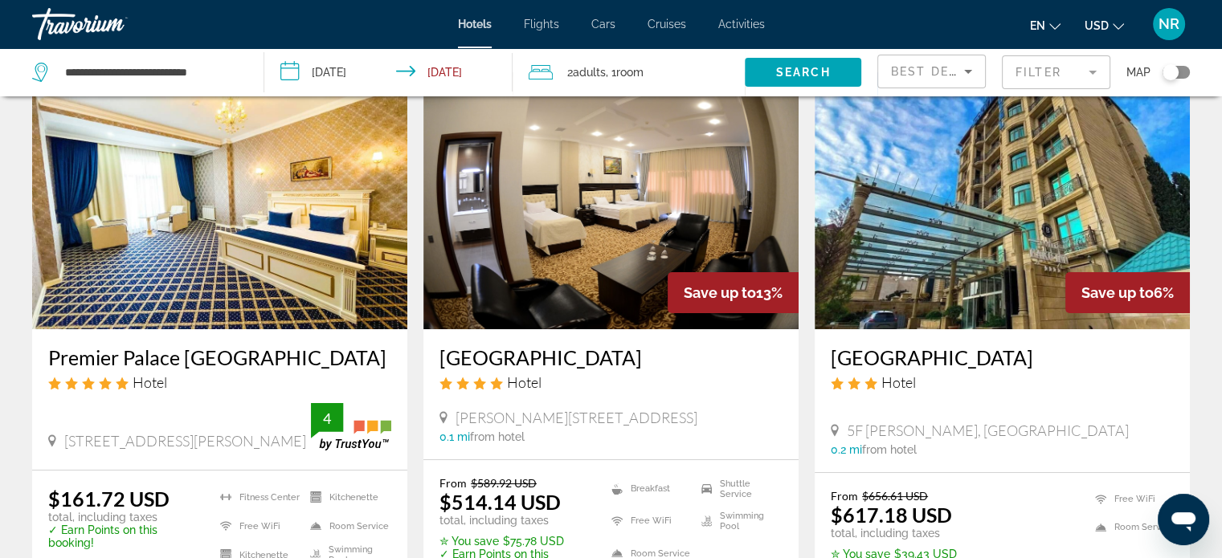
scroll to position [161, 0]
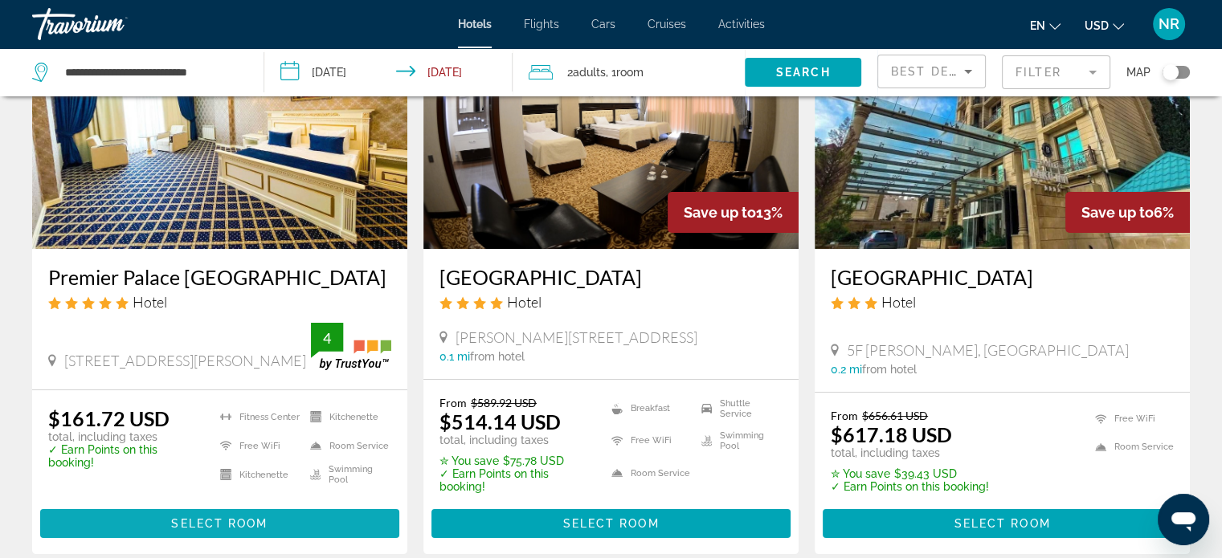
click at [190, 525] on span "Select Room" at bounding box center [219, 523] width 96 height 13
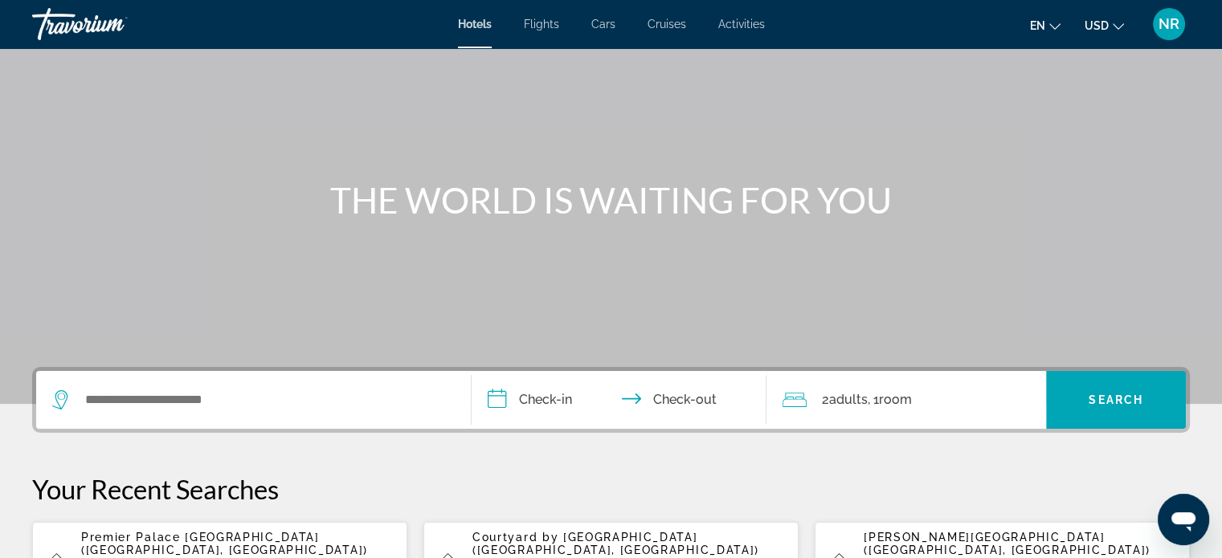
scroll to position [241, 0]
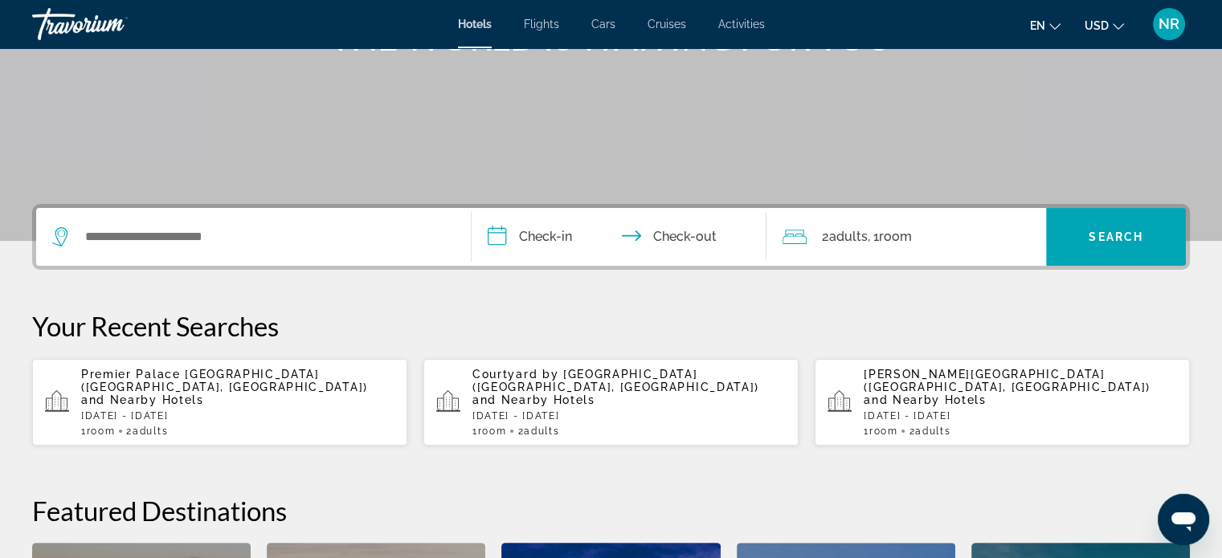
click at [113, 378] on span "Premier Palace [GEOGRAPHIC_DATA] ([GEOGRAPHIC_DATA], [GEOGRAPHIC_DATA])" at bounding box center [224, 381] width 287 height 26
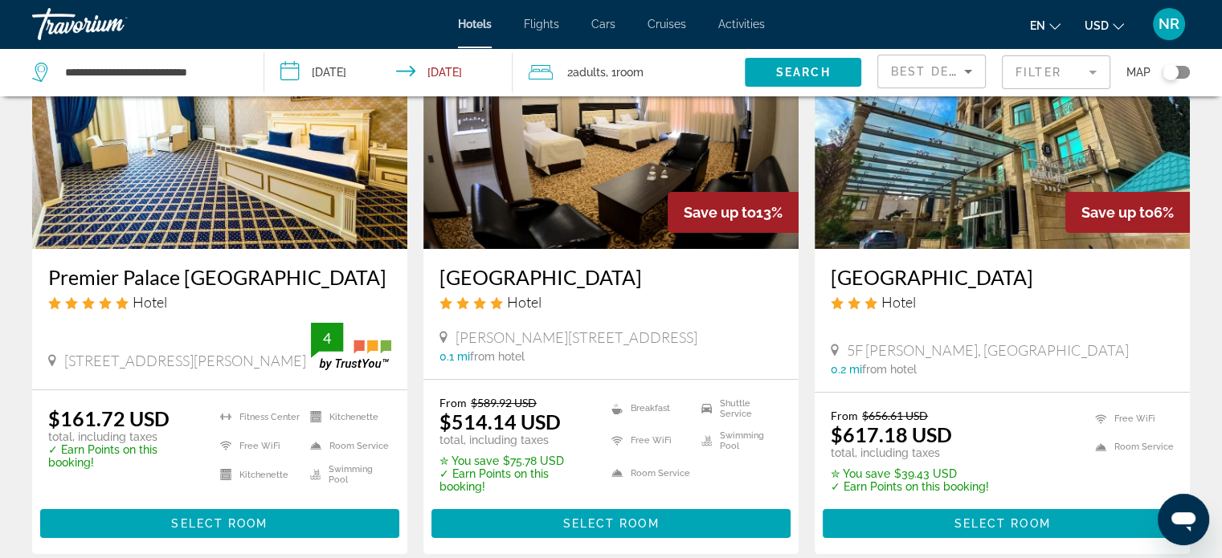
scroll to position [241, 0]
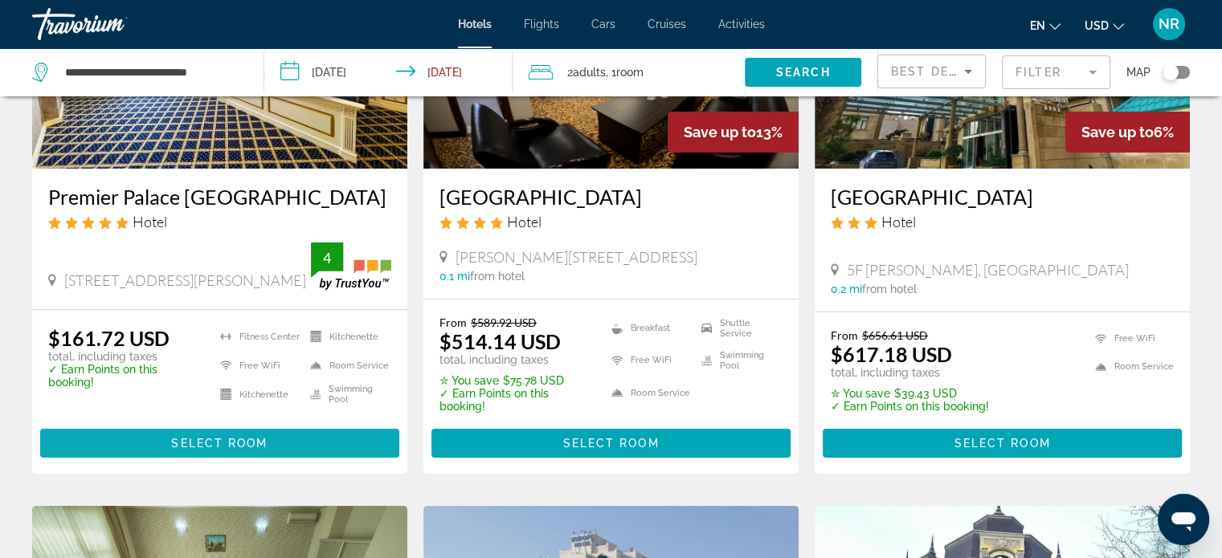
click at [193, 439] on span "Select Room" at bounding box center [219, 443] width 96 height 13
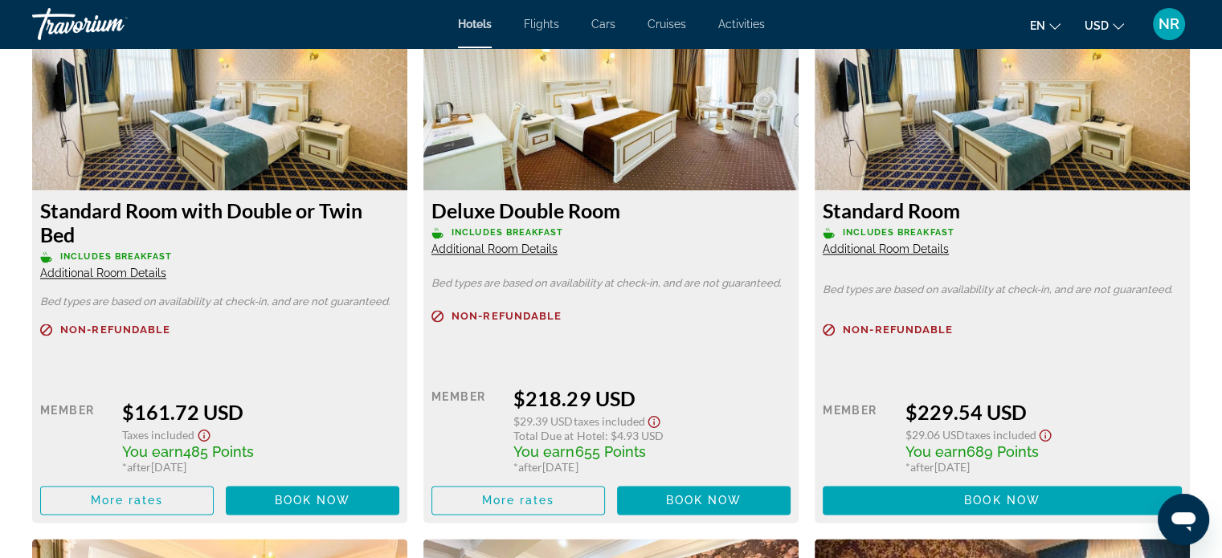
scroll to position [2249, 0]
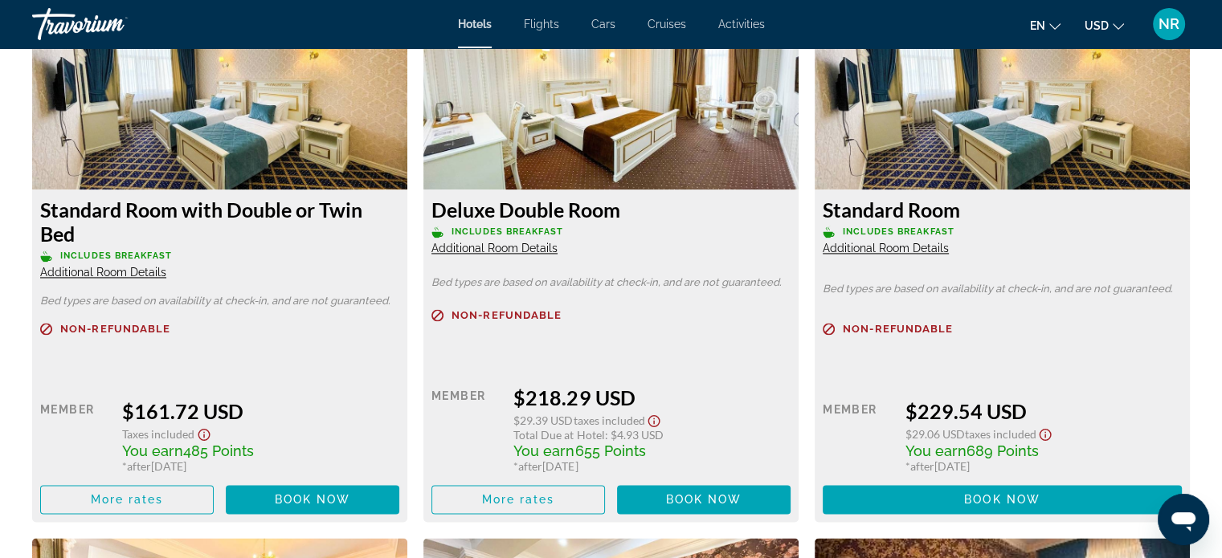
drag, startPoint x: 275, startPoint y: 454, endPoint x: 122, endPoint y: 451, distance: 152.6
click at [122, 451] on div "Retail $0.00 when you redeem Member $161.72 USD Taxes included You earn 485 Poi…" at bounding box center [219, 442] width 359 height 145
click at [74, 440] on div "Member" at bounding box center [75, 436] width 70 height 74
click at [320, 500] on span "Book now" at bounding box center [313, 499] width 76 height 13
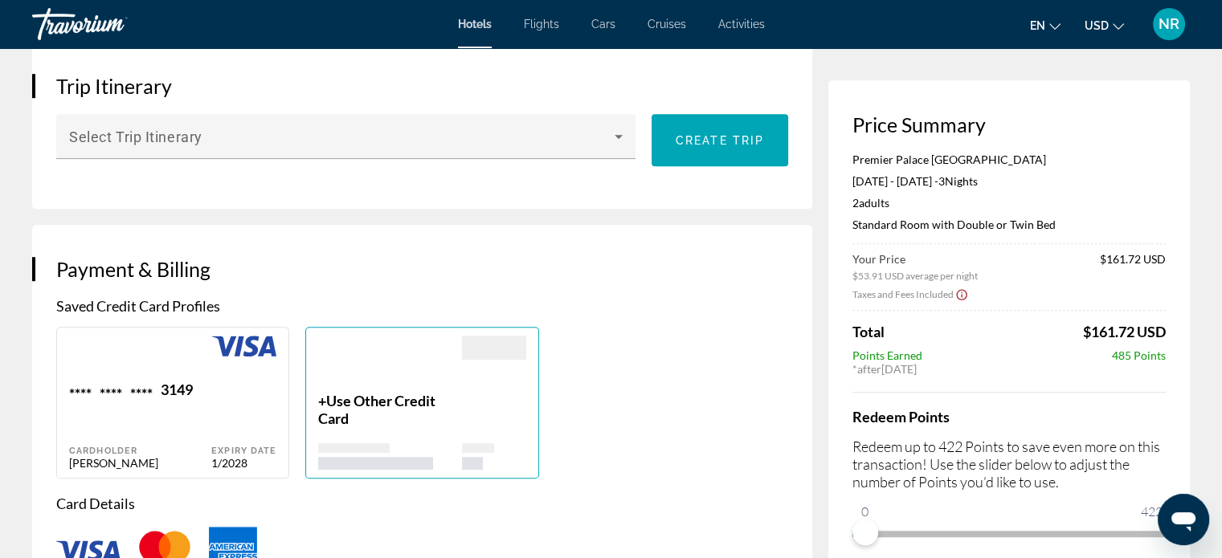
scroll to position [1205, 0]
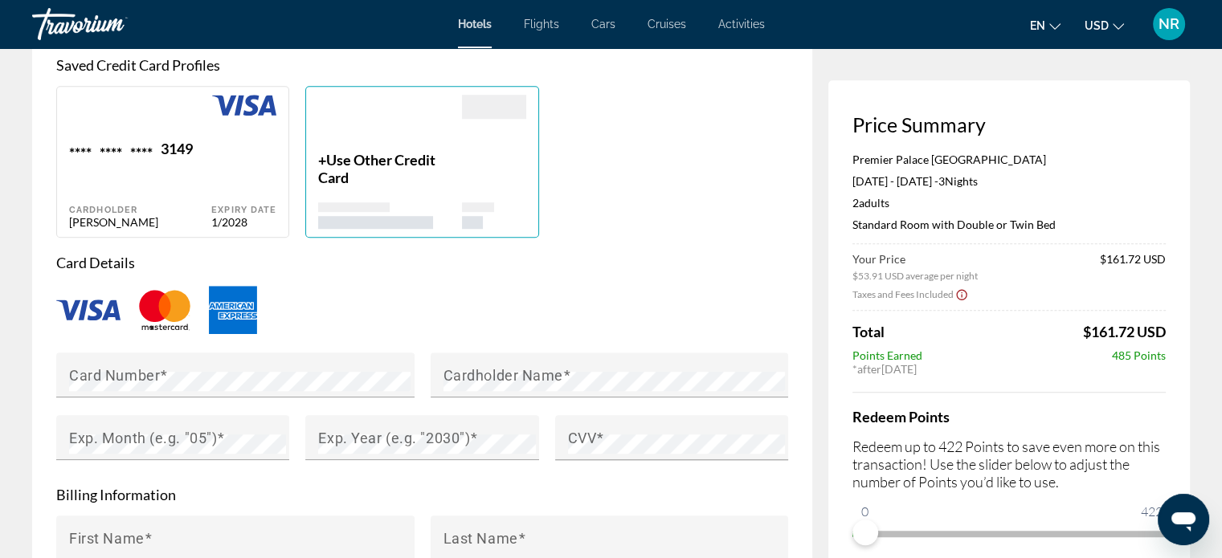
click at [164, 181] on div "**** **** **** 3149 Cardholder [PERSON_NAME]" at bounding box center [140, 184] width 142 height 89
type input "********"
type input "*******"
type input "**********"
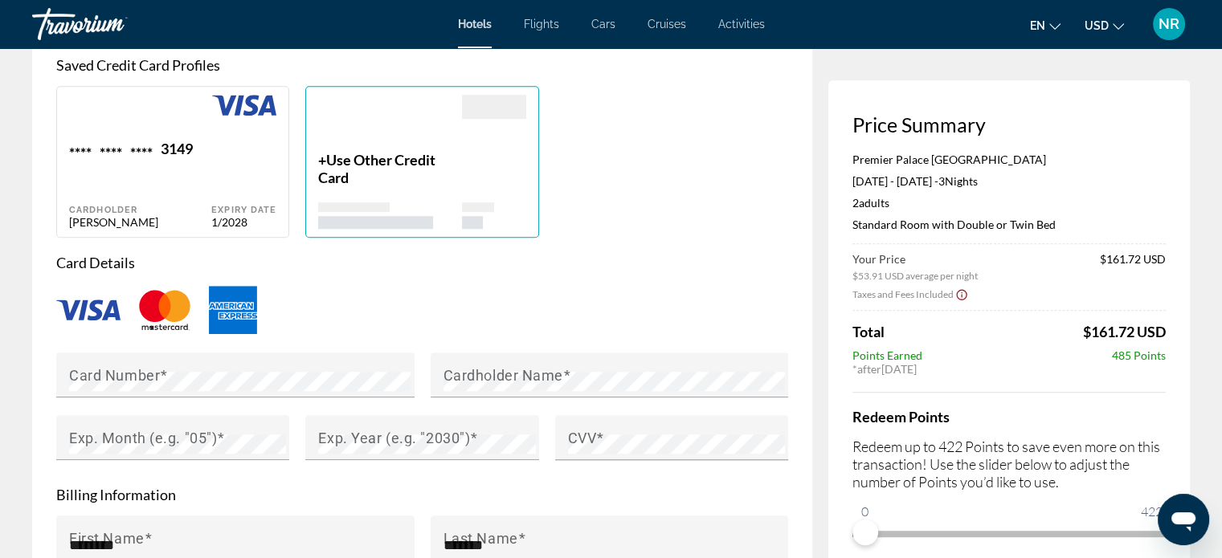
type input "********"
type input "*****"
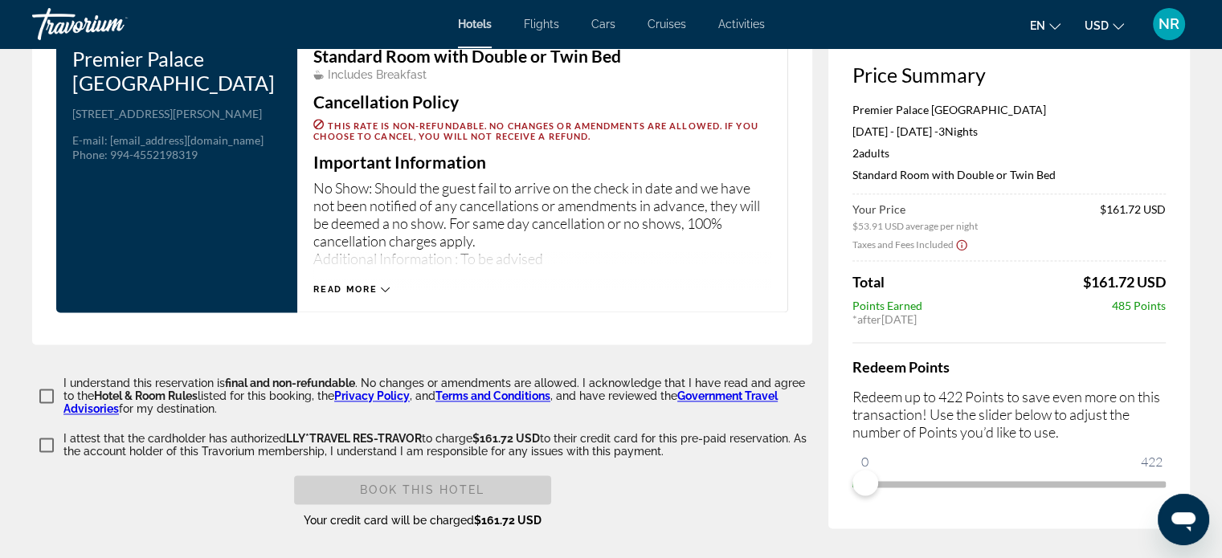
scroll to position [2088, 0]
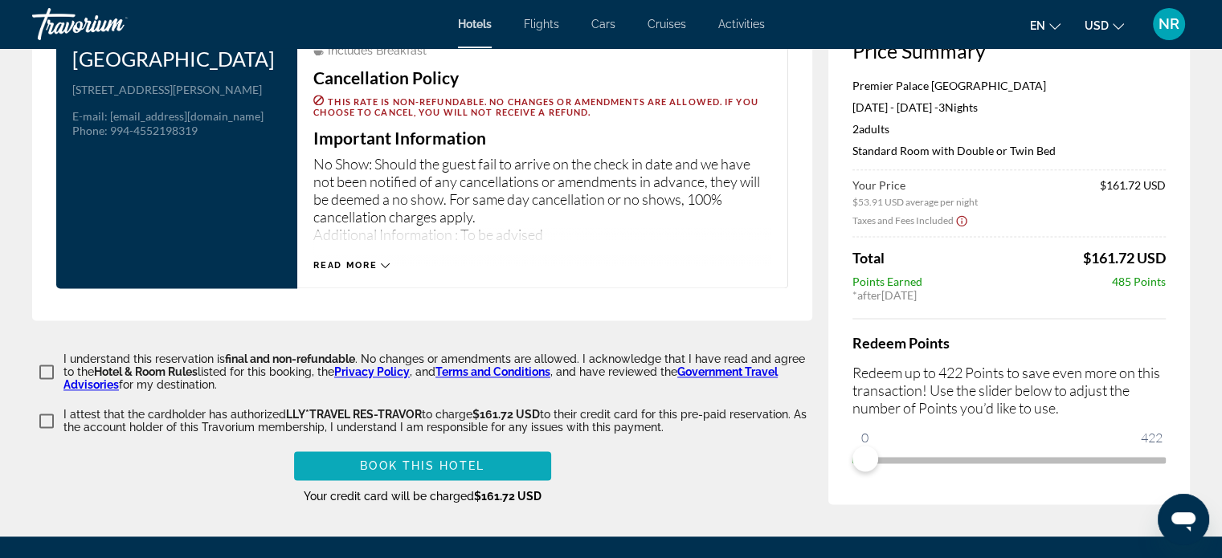
click at [500, 466] on span "Main content" at bounding box center [422, 466] width 257 height 39
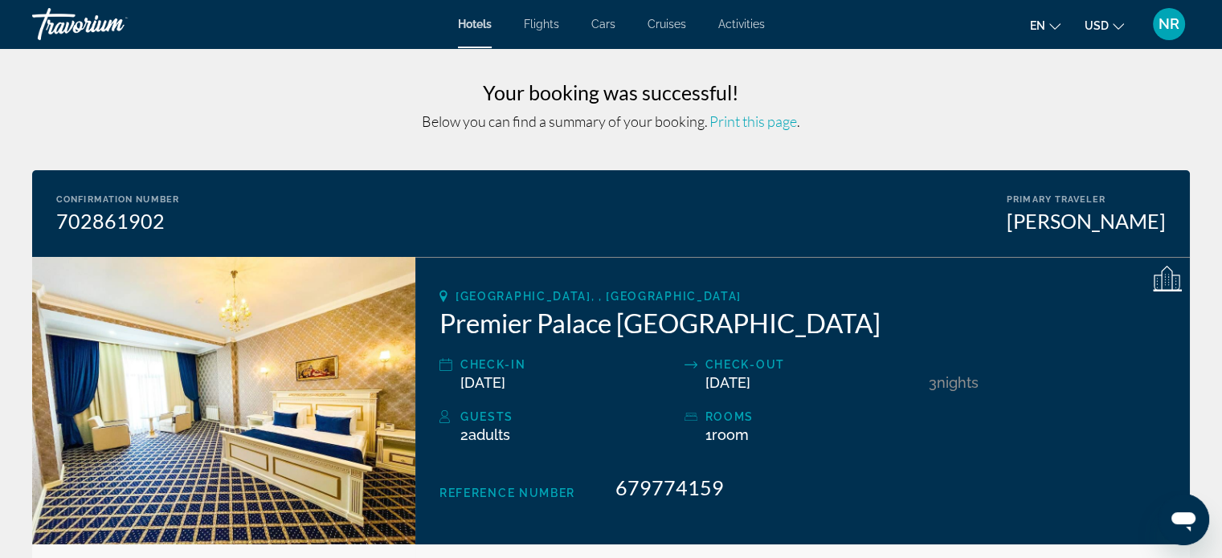
click at [1174, 13] on div "NR" at bounding box center [1169, 24] width 32 height 32
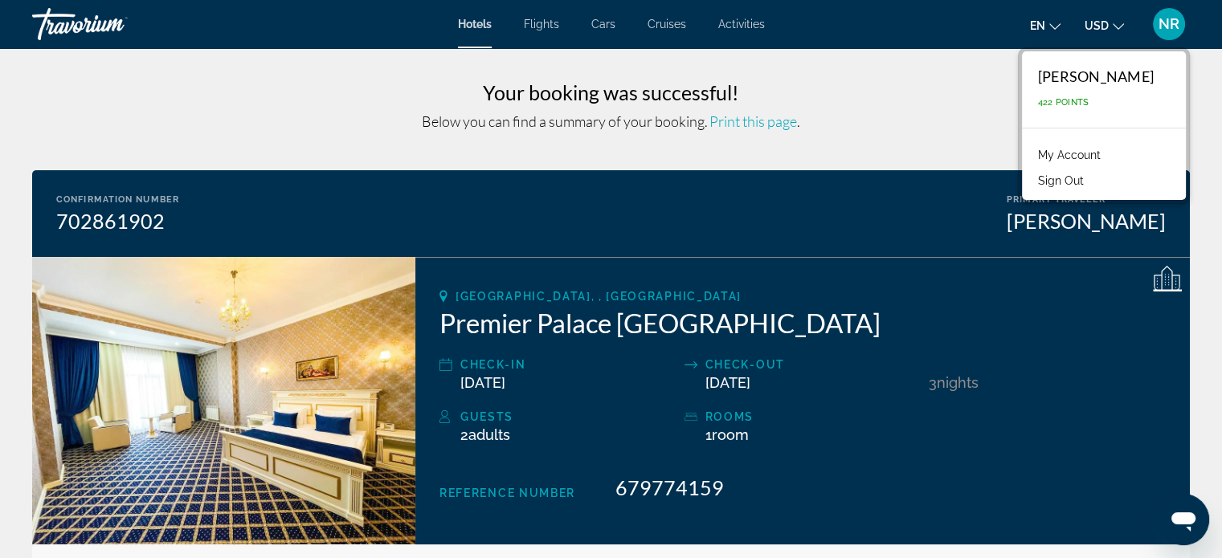
click at [96, 25] on div "Travorium" at bounding box center [112, 24] width 161 height 42
